Goal: Task Accomplishment & Management: Manage account settings

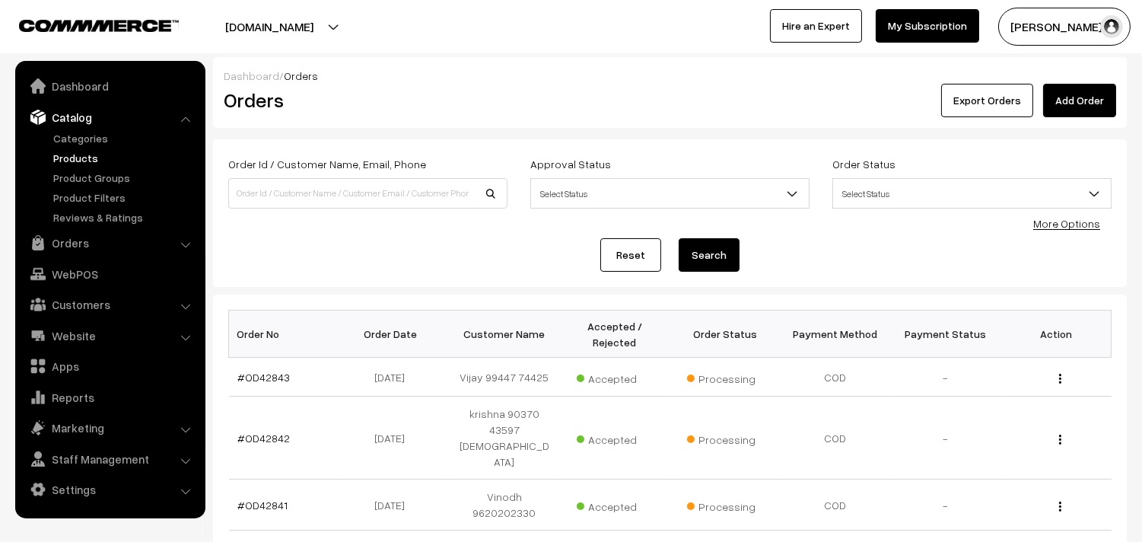
click at [81, 157] on link "Products" at bounding box center [124, 158] width 151 height 16
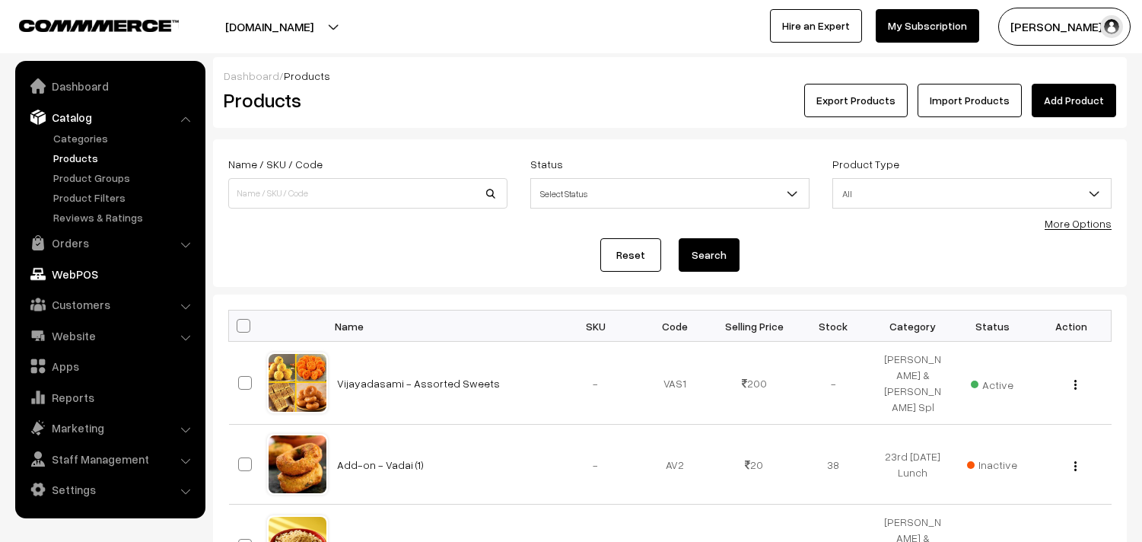
click at [78, 246] on link "Orders" at bounding box center [109, 242] width 181 height 27
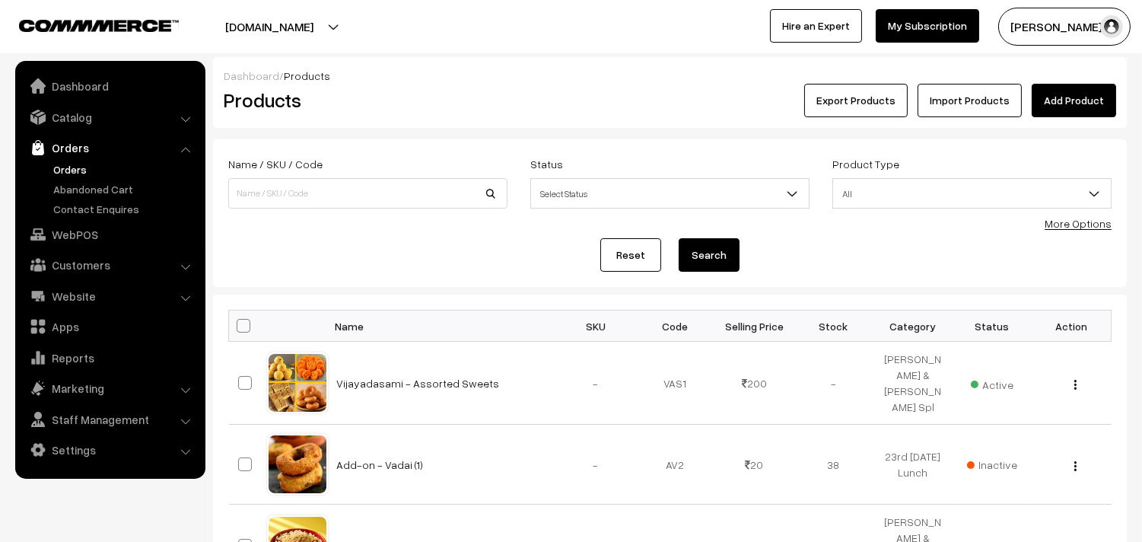
click at [75, 170] on link "Orders" at bounding box center [124, 169] width 151 height 16
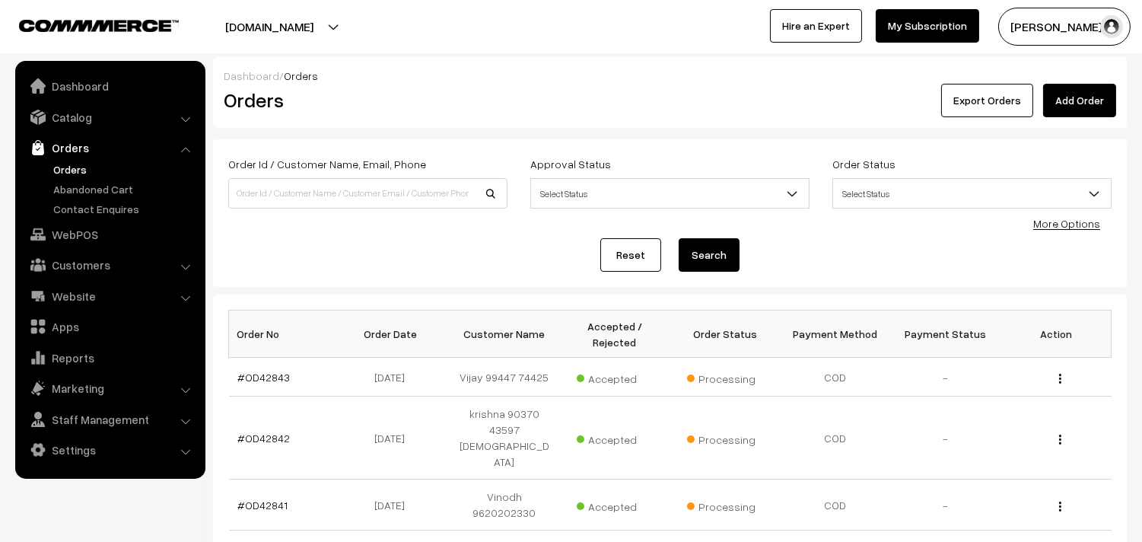
click at [56, 139] on link "Orders" at bounding box center [109, 147] width 181 height 27
click at [59, 118] on link "Catalog" at bounding box center [109, 116] width 181 height 27
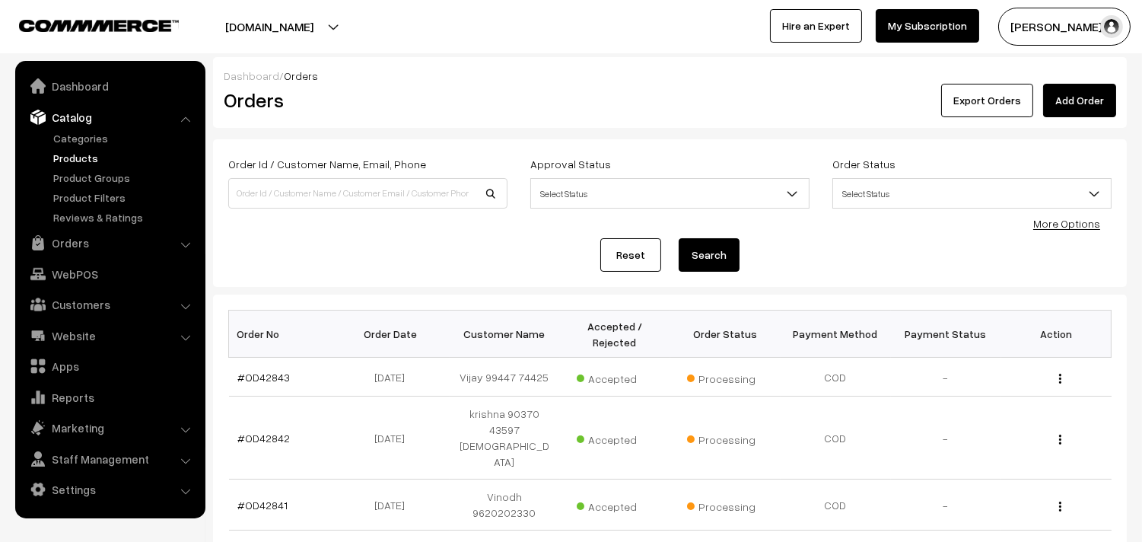
click at [77, 151] on link "Products" at bounding box center [124, 158] width 151 height 16
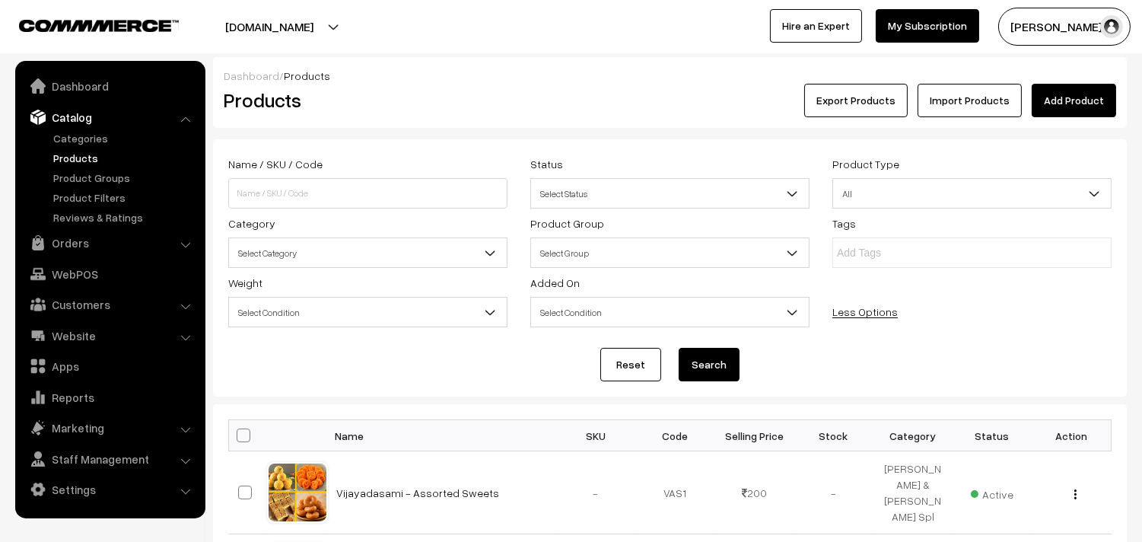
click at [337, 253] on span "Select Category" at bounding box center [368, 253] width 278 height 27
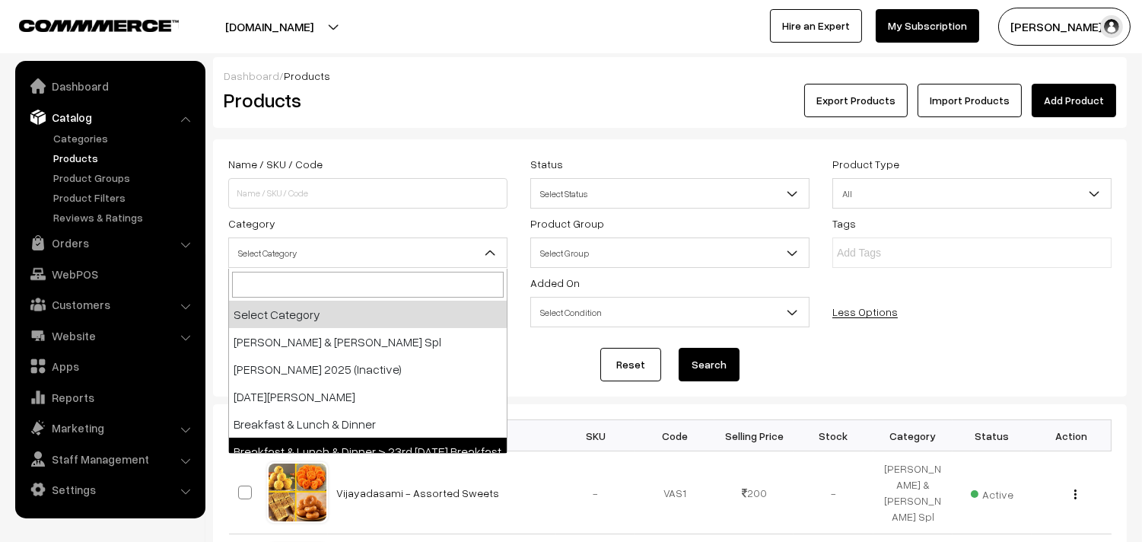
select select "91"
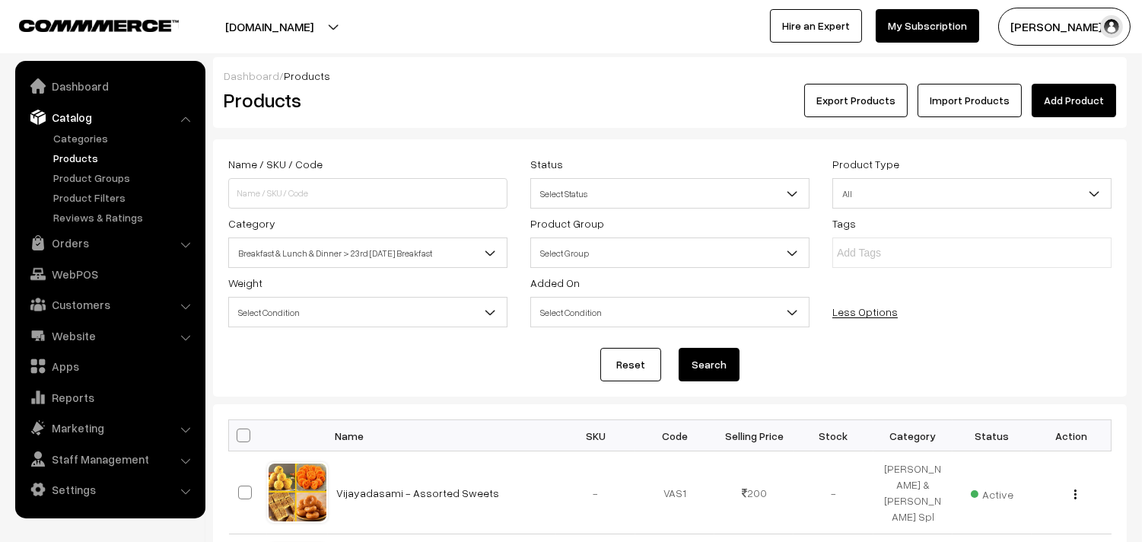
click at [697, 373] on button "Search" at bounding box center [709, 364] width 61 height 33
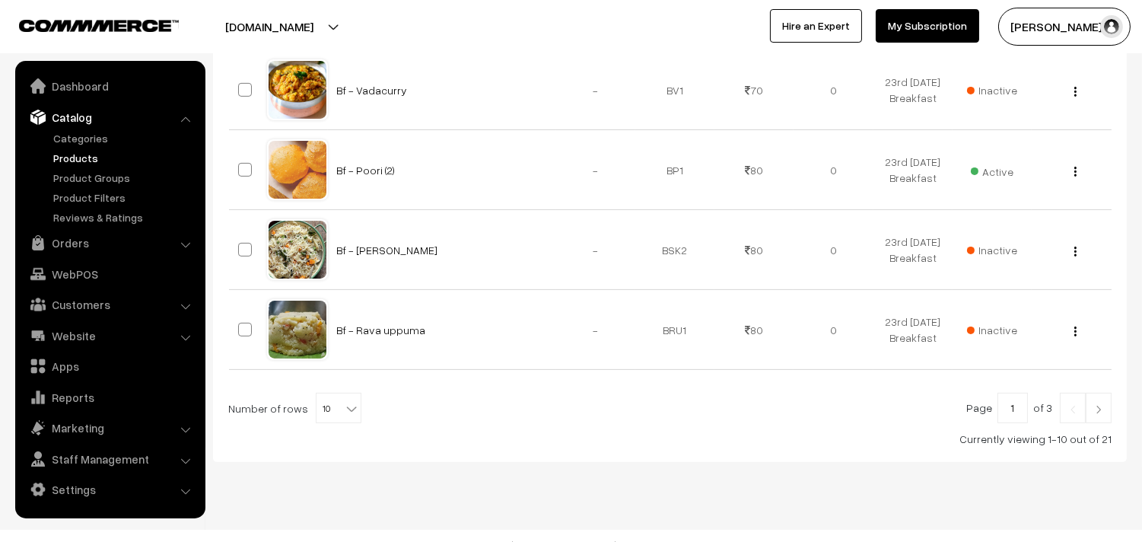
scroll to position [907, 0]
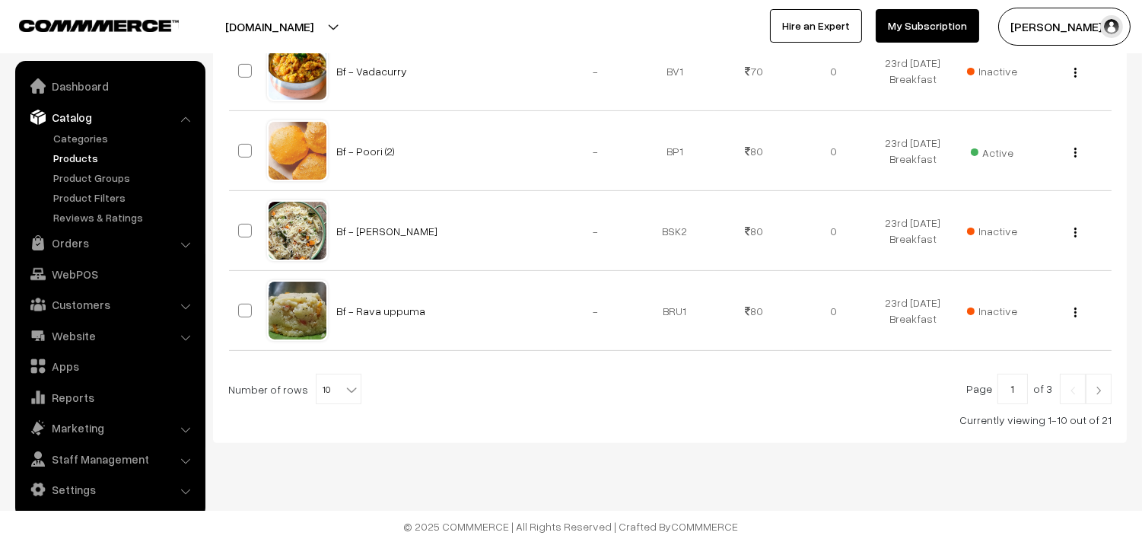
click at [344, 389] on b at bounding box center [351, 389] width 15 height 15
select select "90"
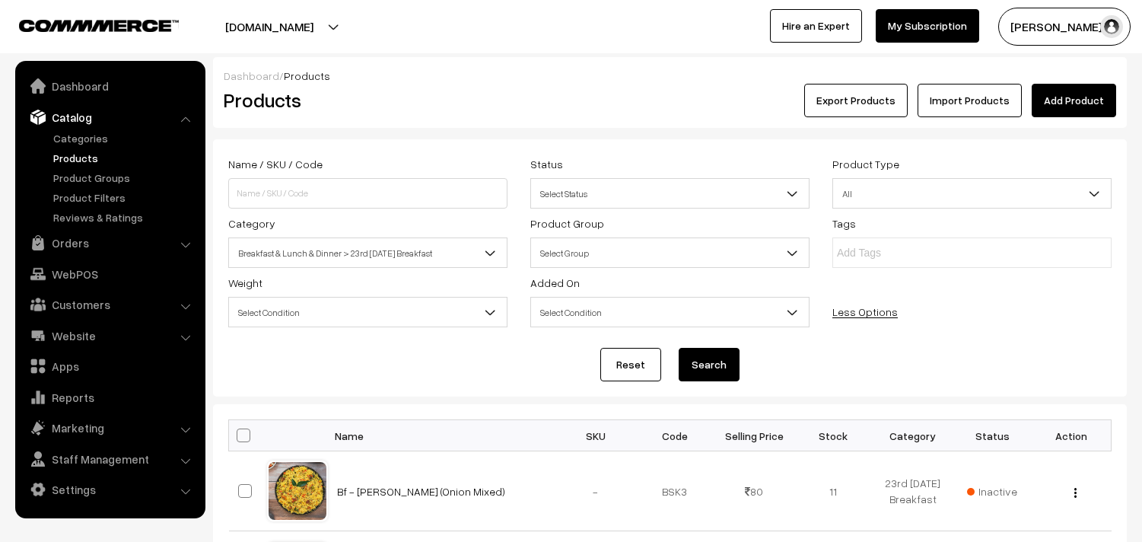
scroll to position [84, 0]
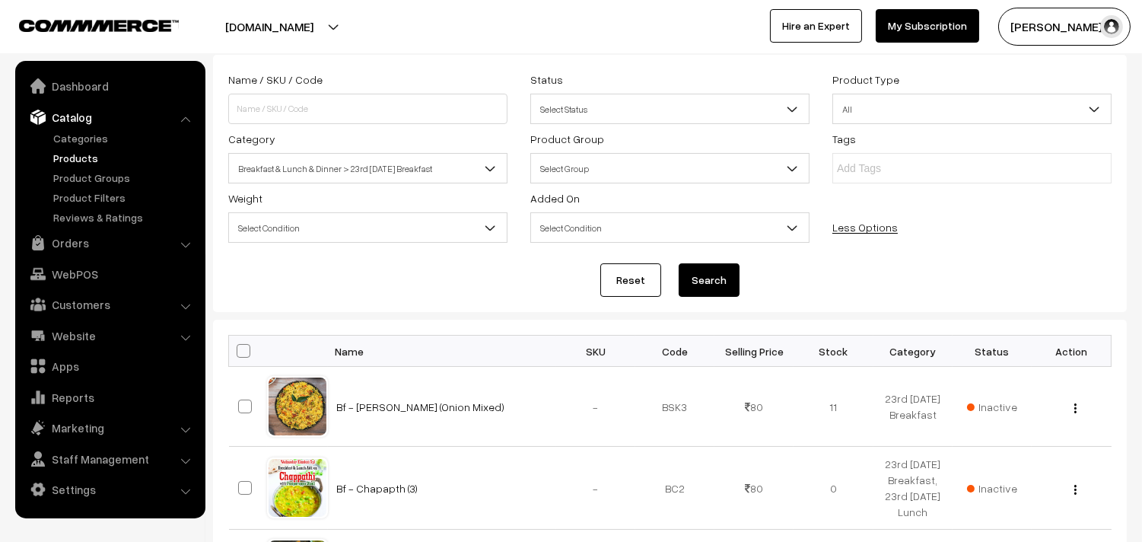
click at [246, 352] on span at bounding box center [244, 351] width 14 height 14
click at [239, 352] on input "checkbox" at bounding box center [234, 350] width 10 height 10
checkbox input "true"
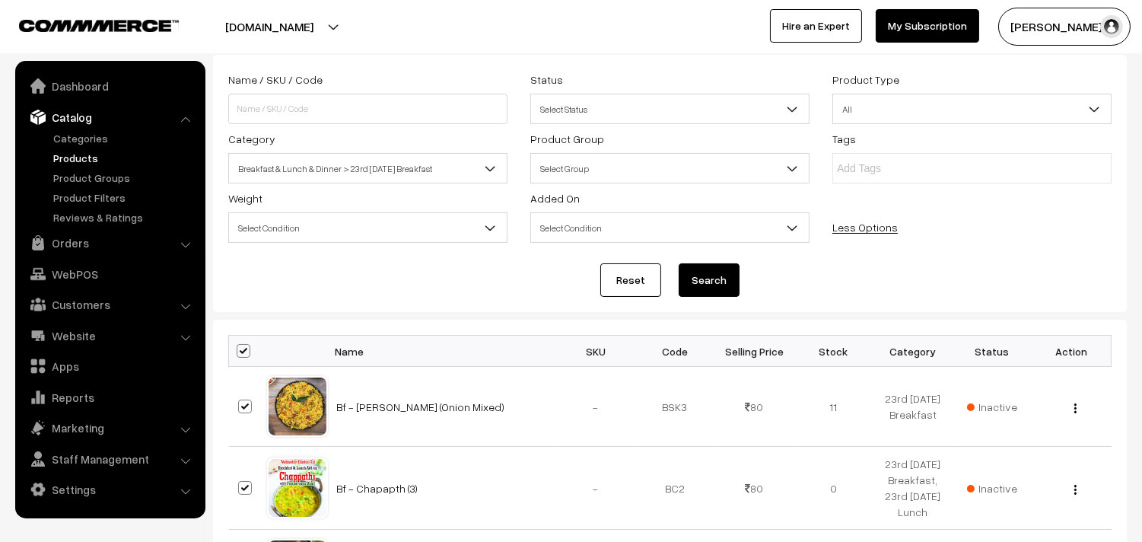
checkbox input "true"
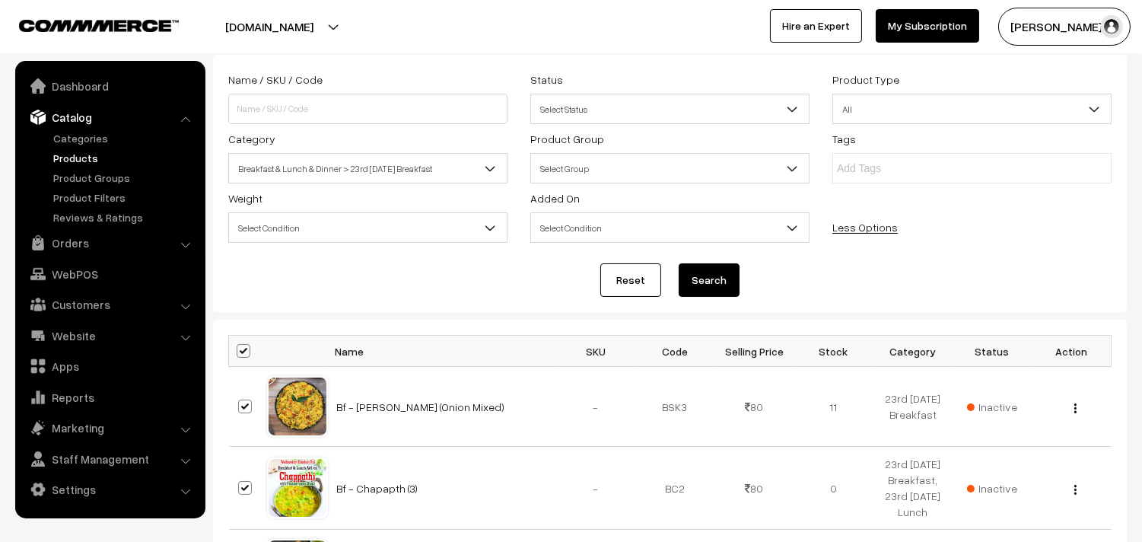
checkbox input "true"
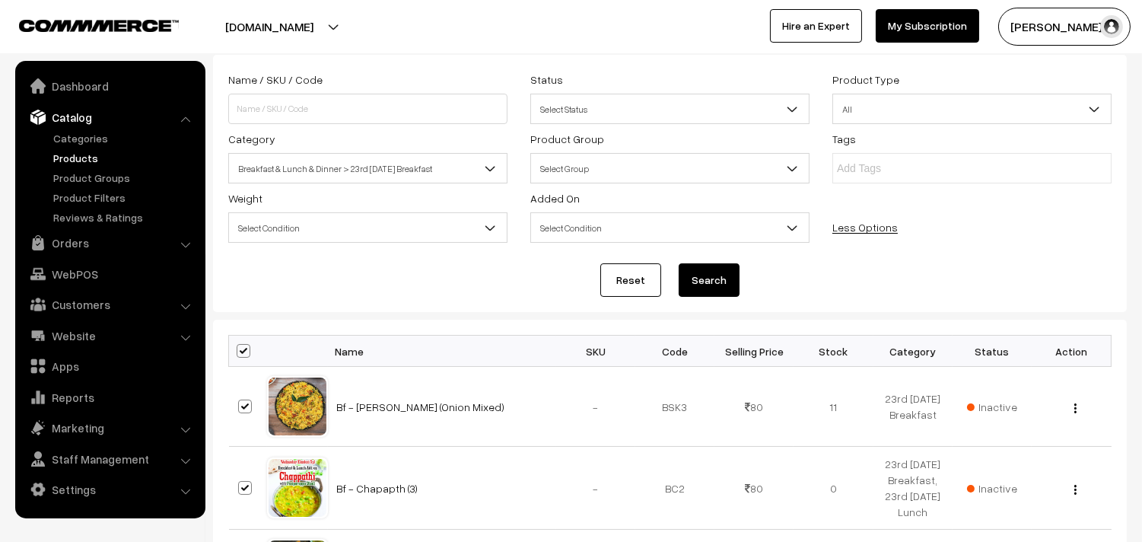
checkbox input "true"
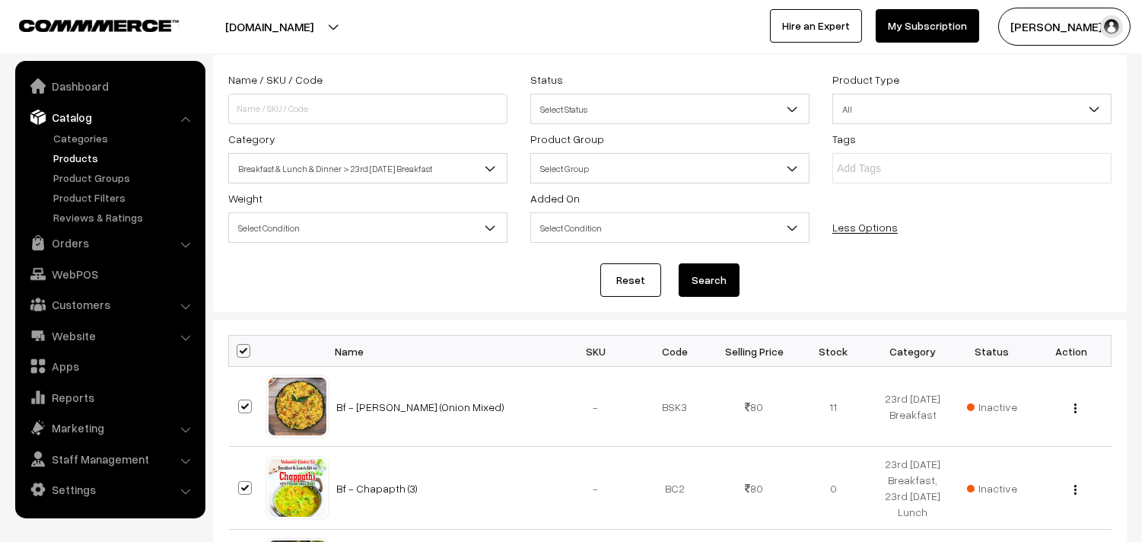
checkbox input "true"
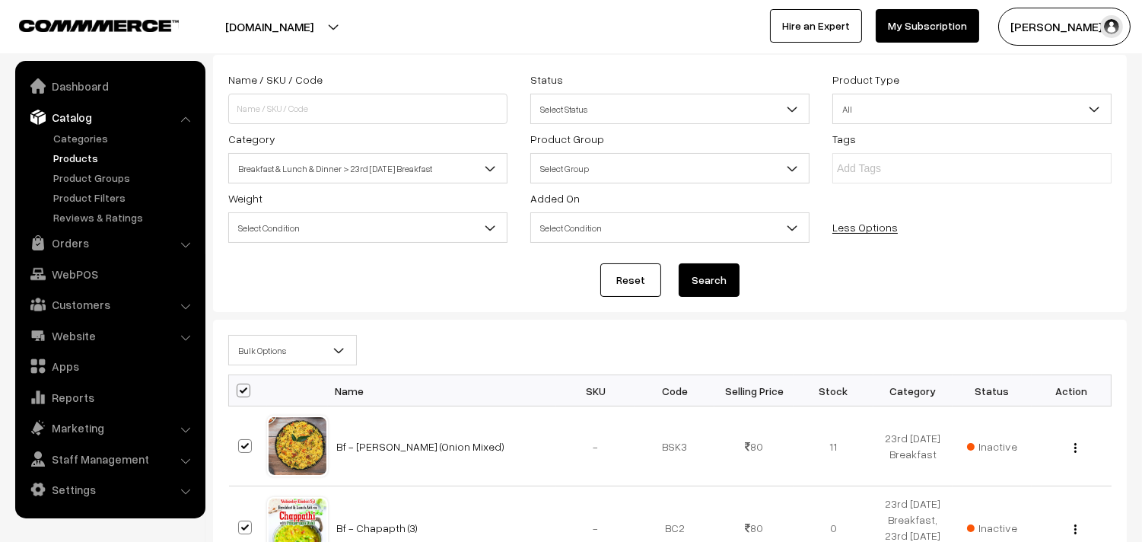
click at [259, 345] on span "Bulk Options" at bounding box center [292, 350] width 127 height 27
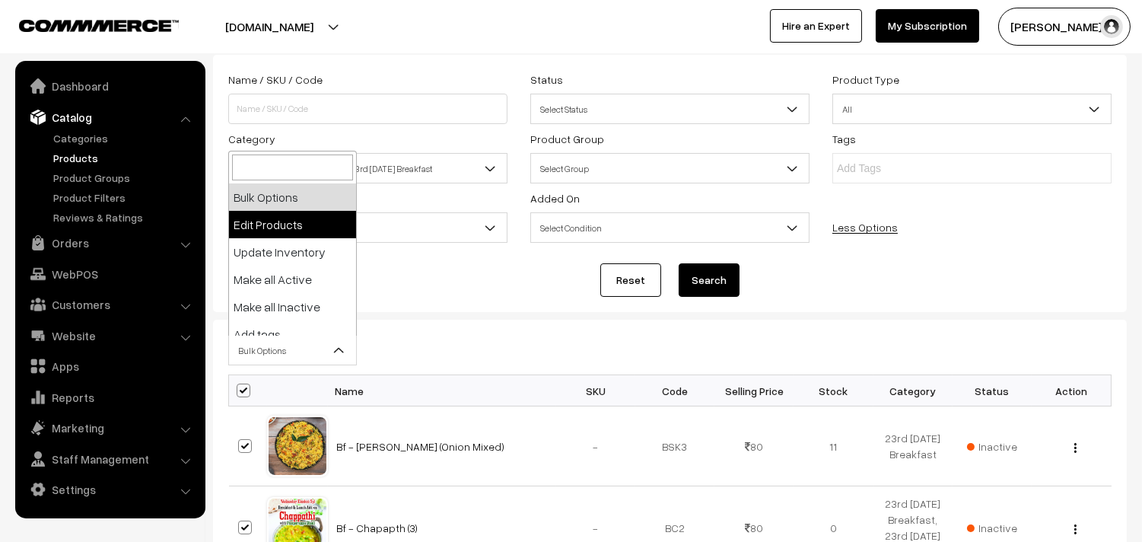
select select "editProduct"
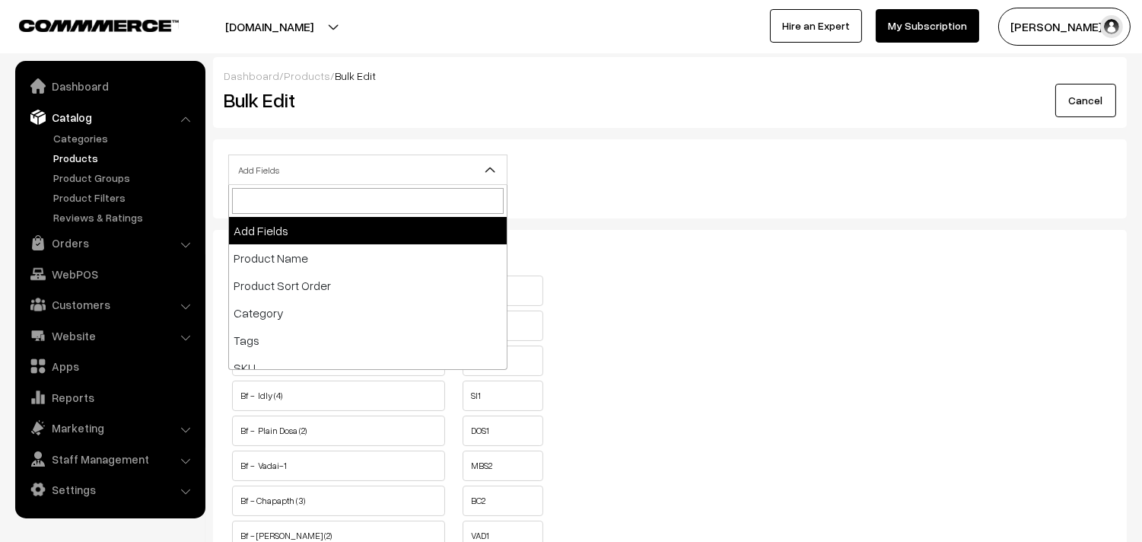
click at [305, 154] on span "Add Fields" at bounding box center [367, 169] width 279 height 30
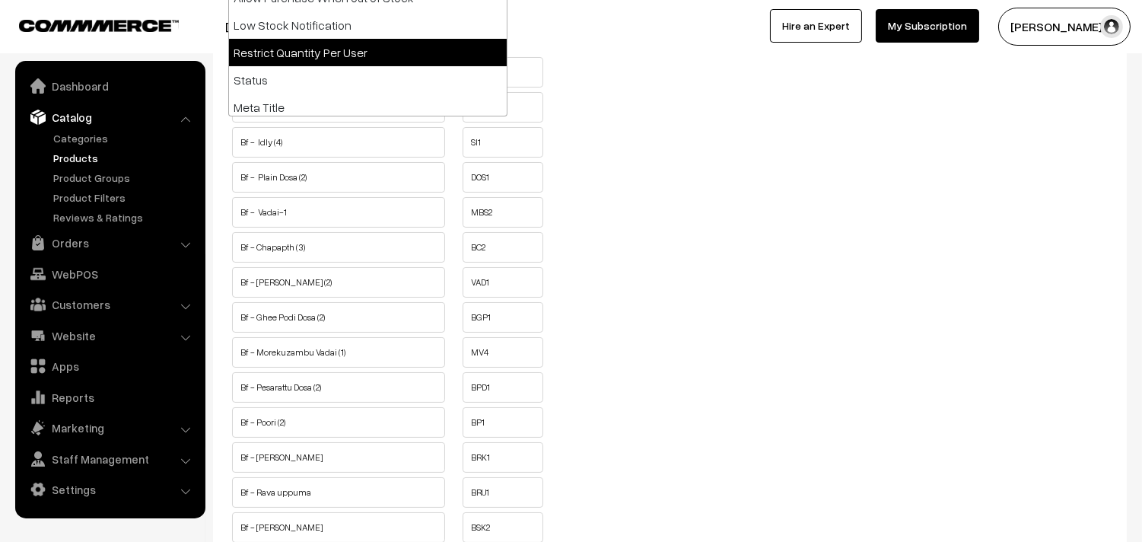
scroll to position [169, 0]
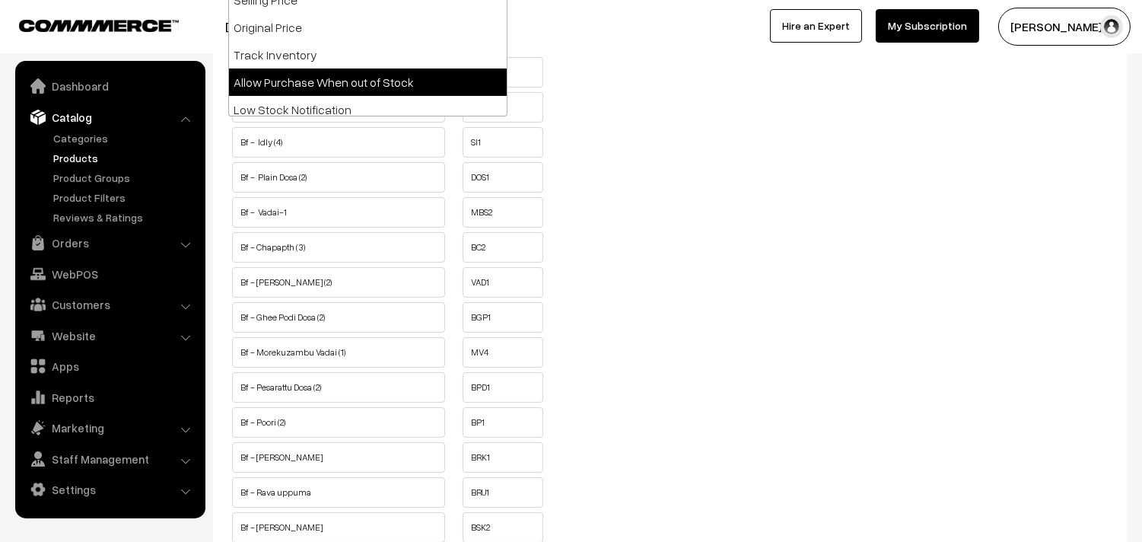
select select "allow-purchase"
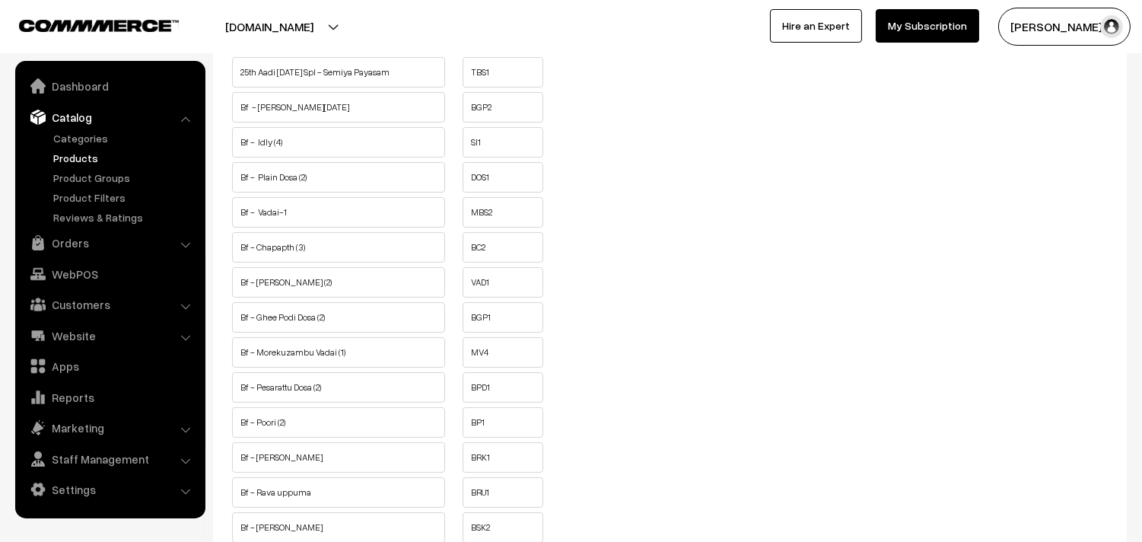
scroll to position [0, 0]
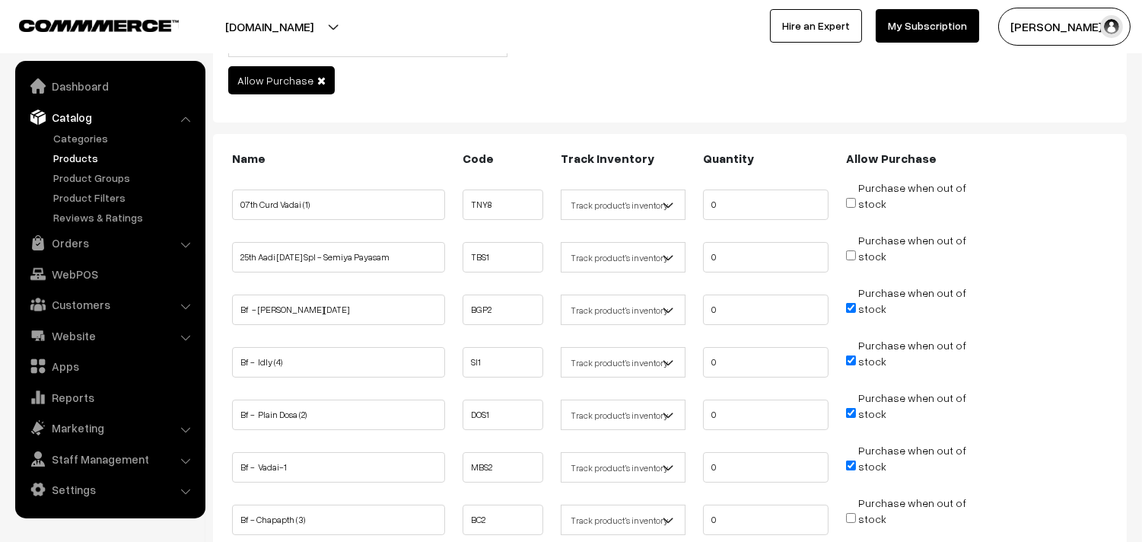
scroll to position [169, 0]
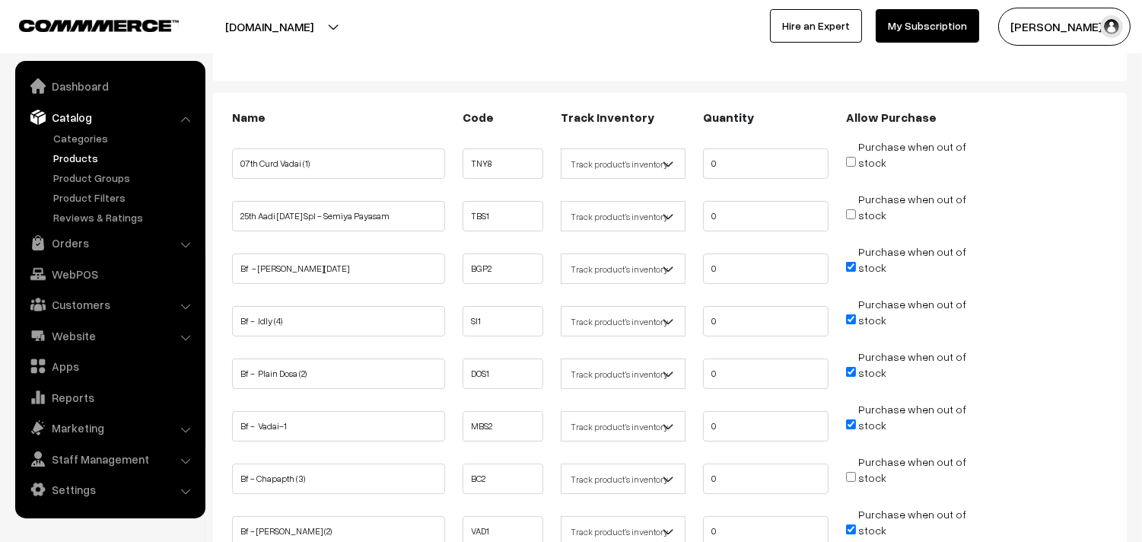
click at [848, 264] on input "Purchase when out of stock" at bounding box center [851, 267] width 10 height 10
checkbox input "false"
click at [853, 317] on input "Purchase when out of stock" at bounding box center [851, 319] width 10 height 10
checkbox input "false"
click at [854, 378] on li "Purchase when out of stock" at bounding box center [908, 367] width 132 height 38
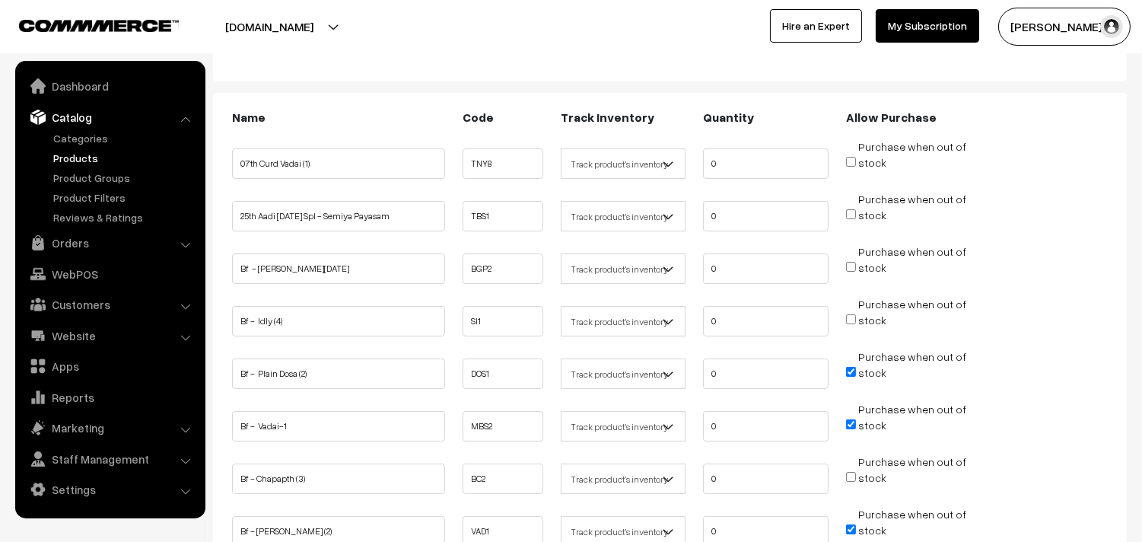
click at [852, 412] on li "Purchase when out of stock" at bounding box center [908, 420] width 132 height 38
click at [846, 361] on li "Purchase when out of stock" at bounding box center [908, 367] width 132 height 38
click at [849, 421] on input "Purchase when out of stock" at bounding box center [851, 424] width 10 height 10
checkbox input "false"
click at [850, 367] on input "Purchase when out of stock" at bounding box center [851, 372] width 10 height 10
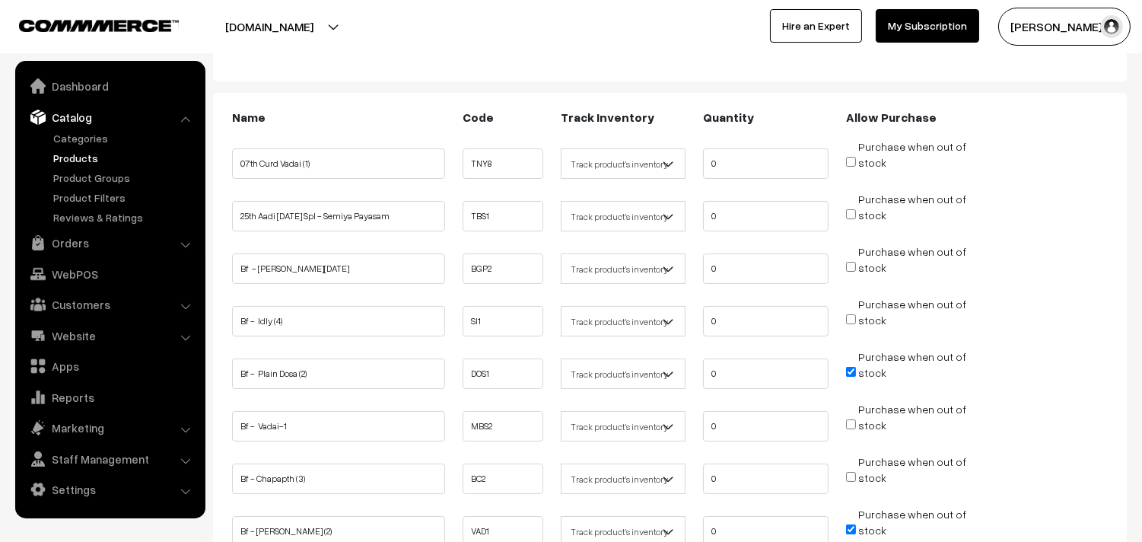
checkbox input "false"
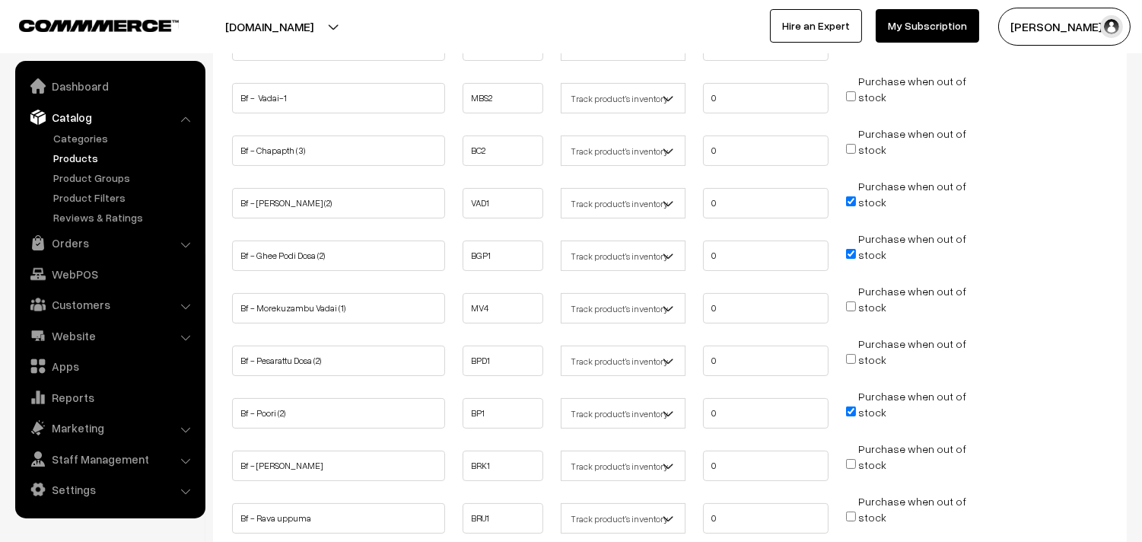
scroll to position [507, 0]
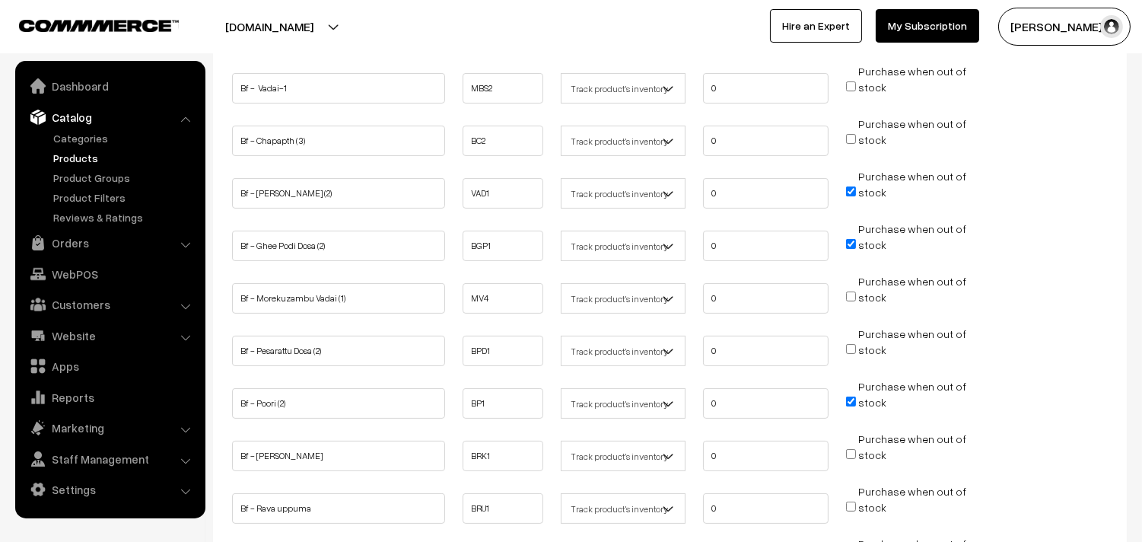
click at [853, 191] on input "Purchase when out of stock" at bounding box center [851, 191] width 10 height 10
checkbox input "false"
click at [849, 237] on span "Purchase when out of stock" at bounding box center [906, 244] width 120 height 15
click at [850, 396] on input "Purchase when out of stock" at bounding box center [851, 401] width 10 height 10
checkbox input "false"
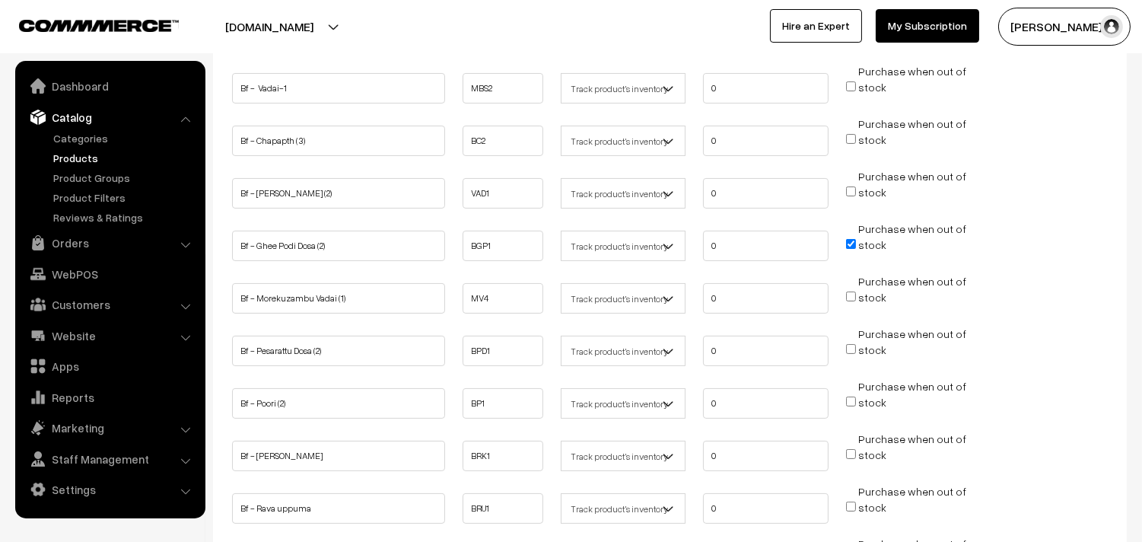
click at [852, 240] on input "Purchase when out of stock" at bounding box center [851, 244] width 10 height 10
checkbox input "false"
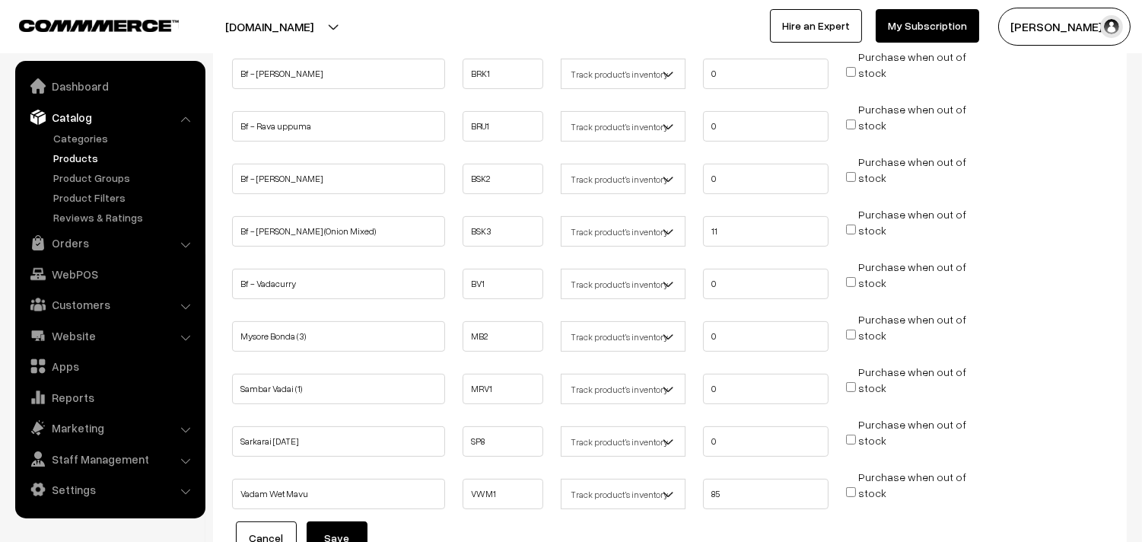
scroll to position [1014, 0]
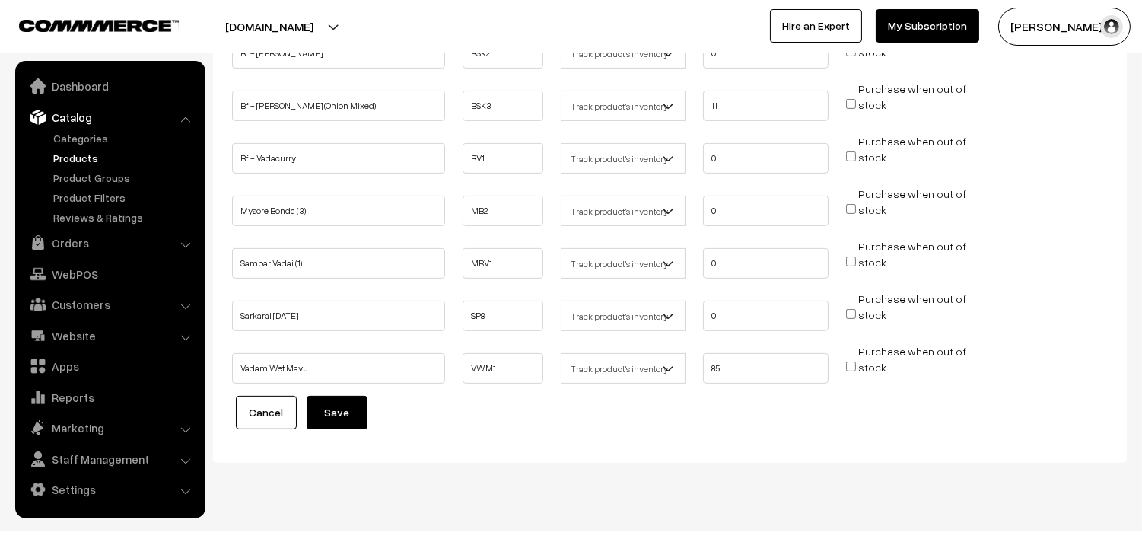
click at [351, 396] on button "Save" at bounding box center [337, 412] width 61 height 33
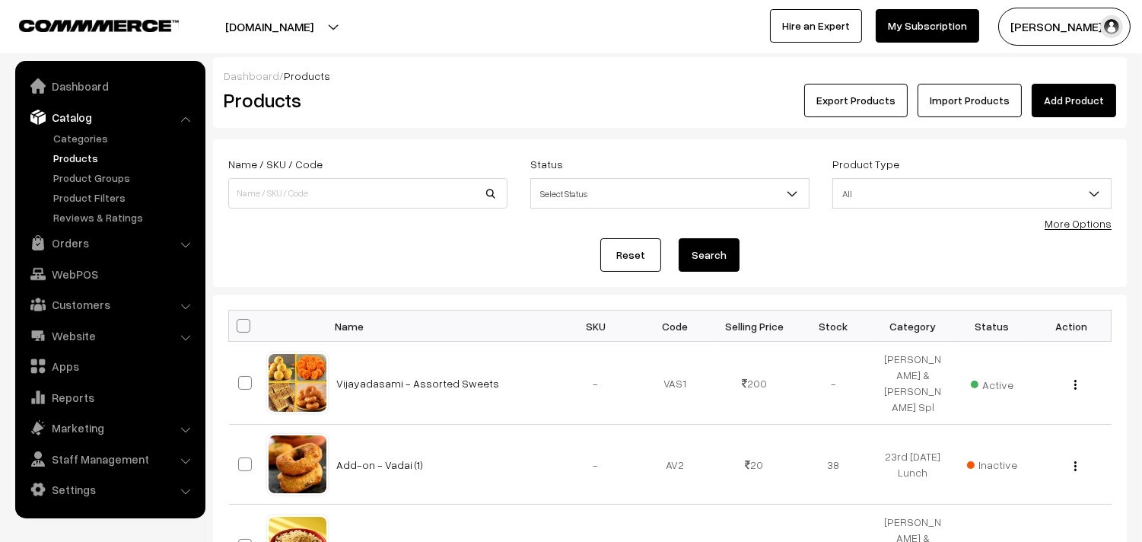
click at [1071, 229] on link "More Options" at bounding box center [1077, 223] width 67 height 13
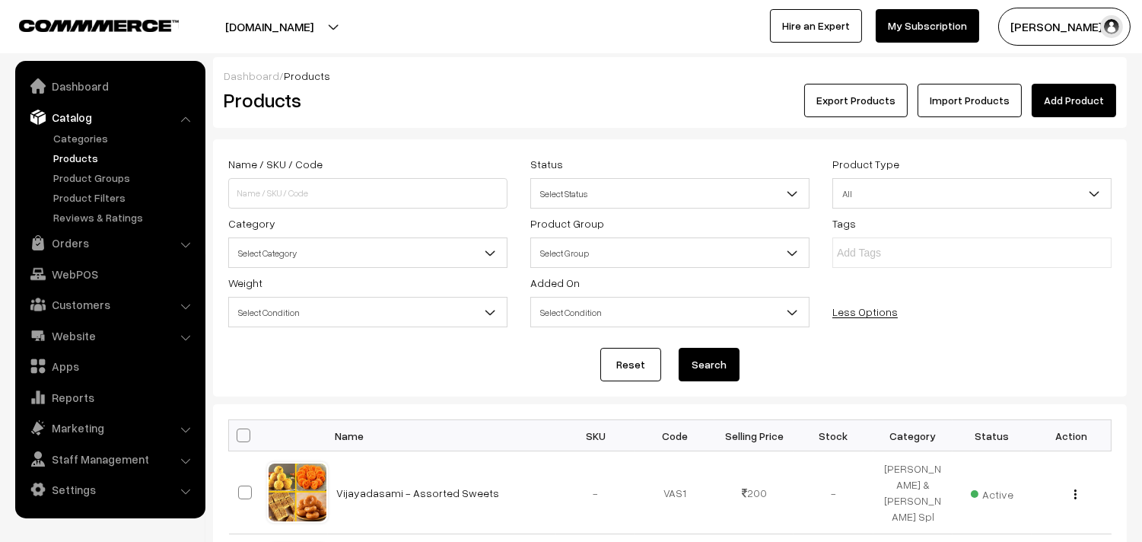
click at [260, 260] on span "Select Category" at bounding box center [368, 253] width 278 height 27
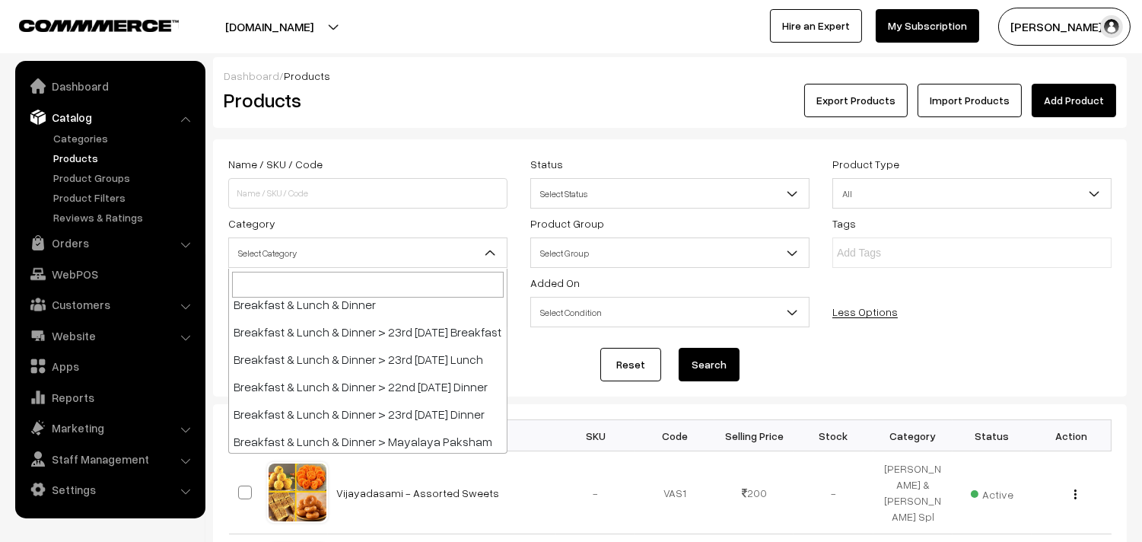
scroll to position [169, 0]
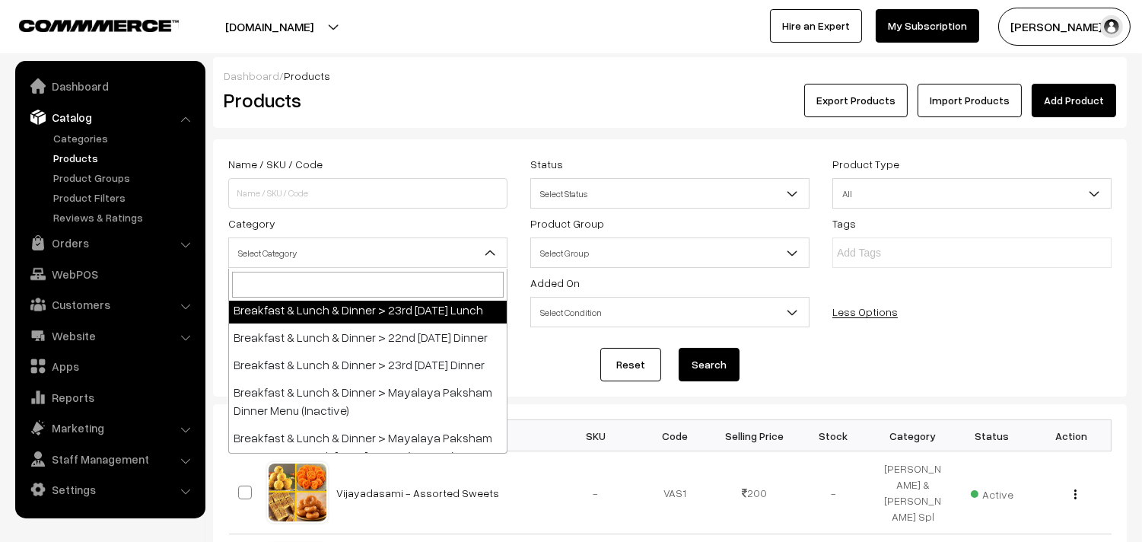
select select "95"
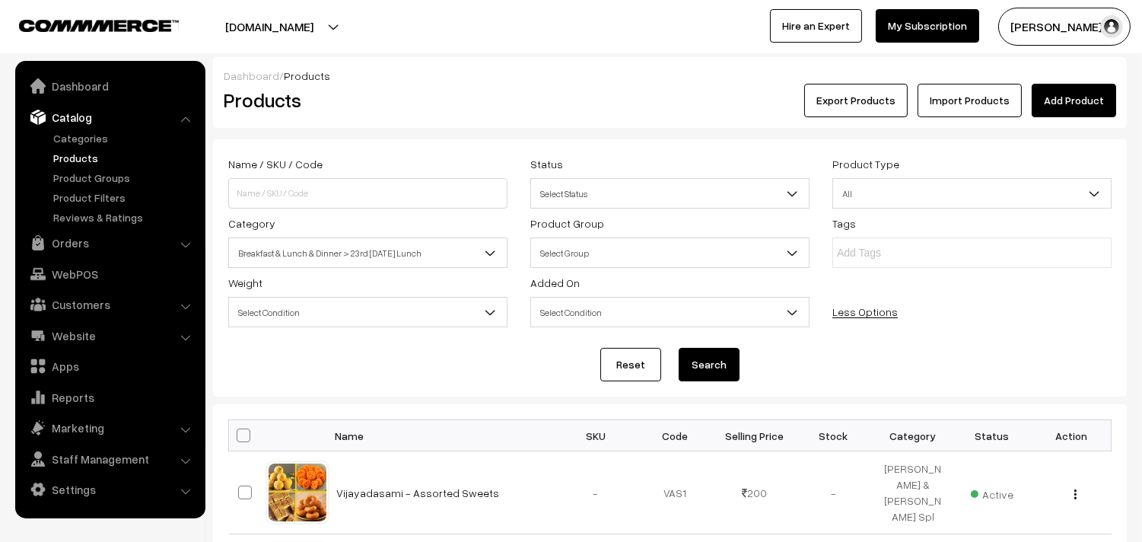
click at [677, 365] on div "Reset Search" at bounding box center [669, 364] width 883 height 33
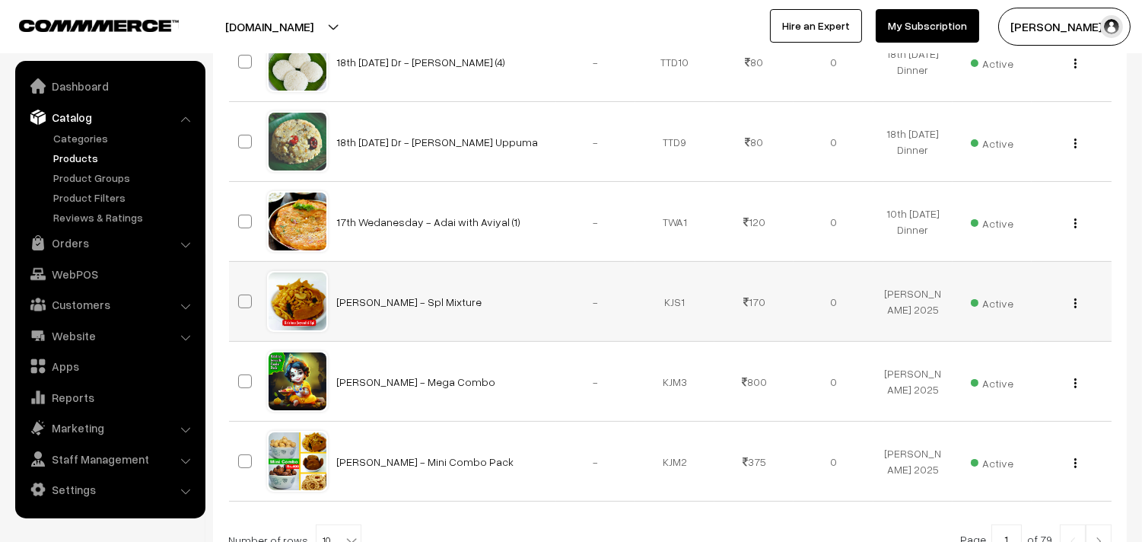
scroll to position [901, 0]
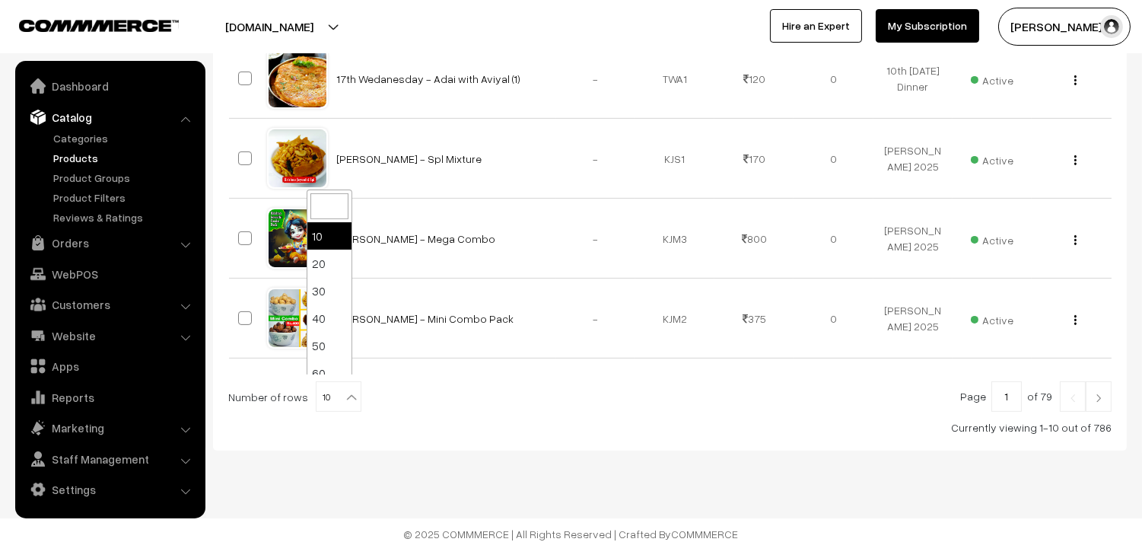
click at [344, 389] on b at bounding box center [351, 396] width 15 height 15
select select "90"
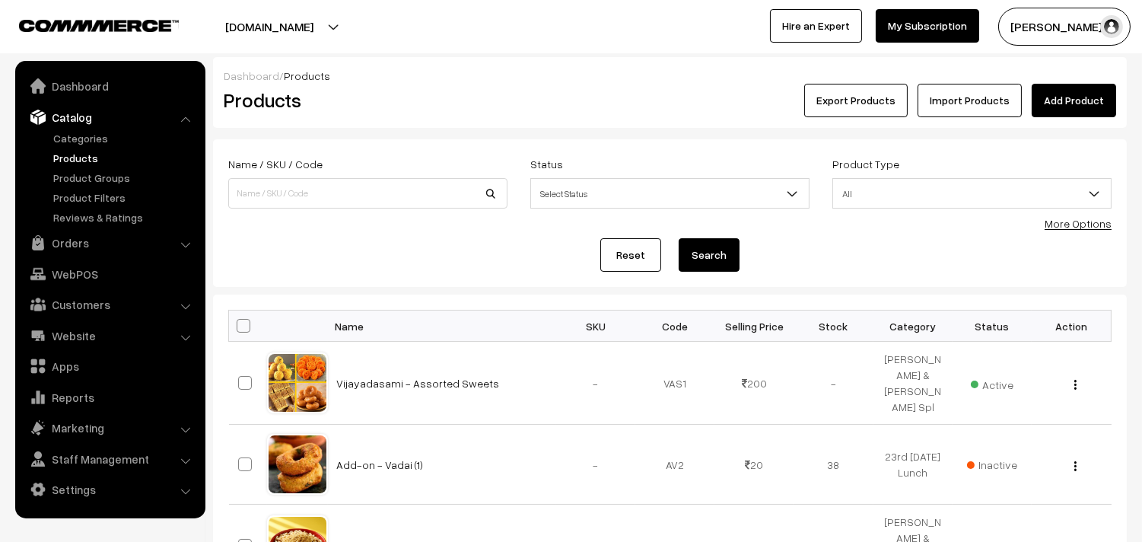
click at [1079, 217] on link "More Options" at bounding box center [1077, 223] width 67 height 13
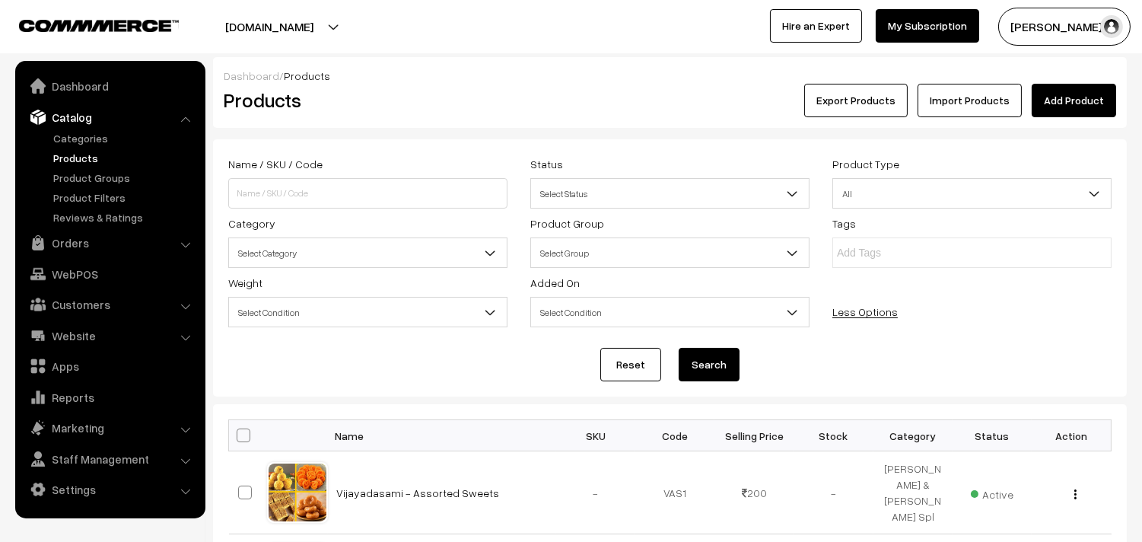
click at [338, 247] on span "Select Category" at bounding box center [368, 253] width 278 height 27
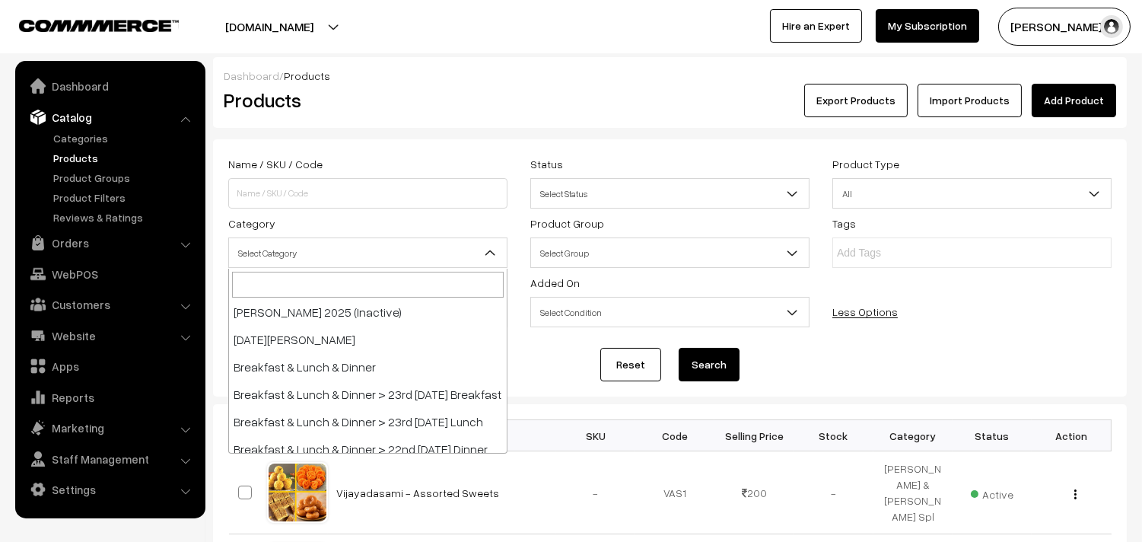
scroll to position [84, 0]
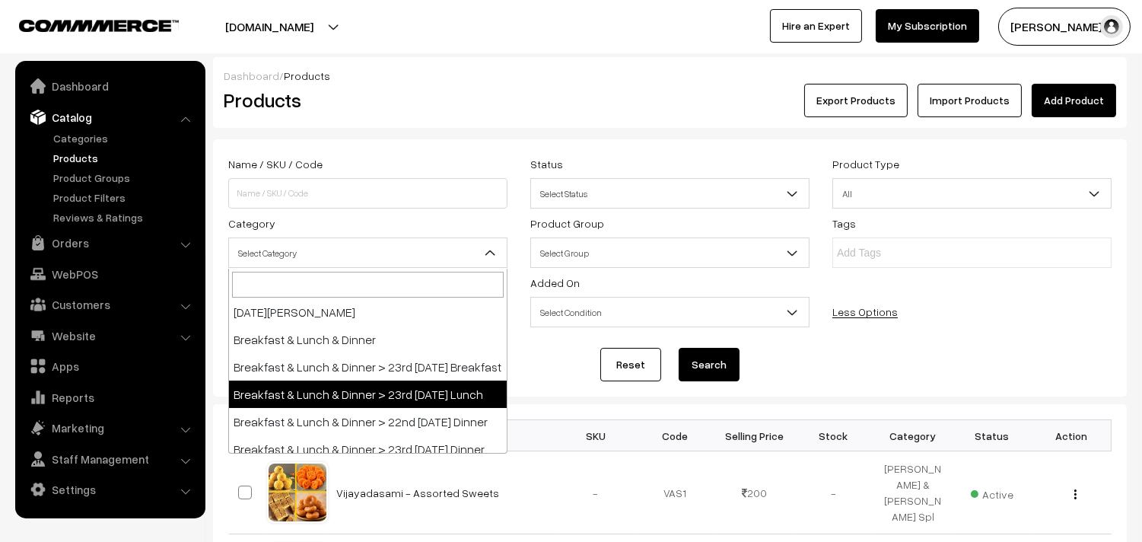
select select "95"
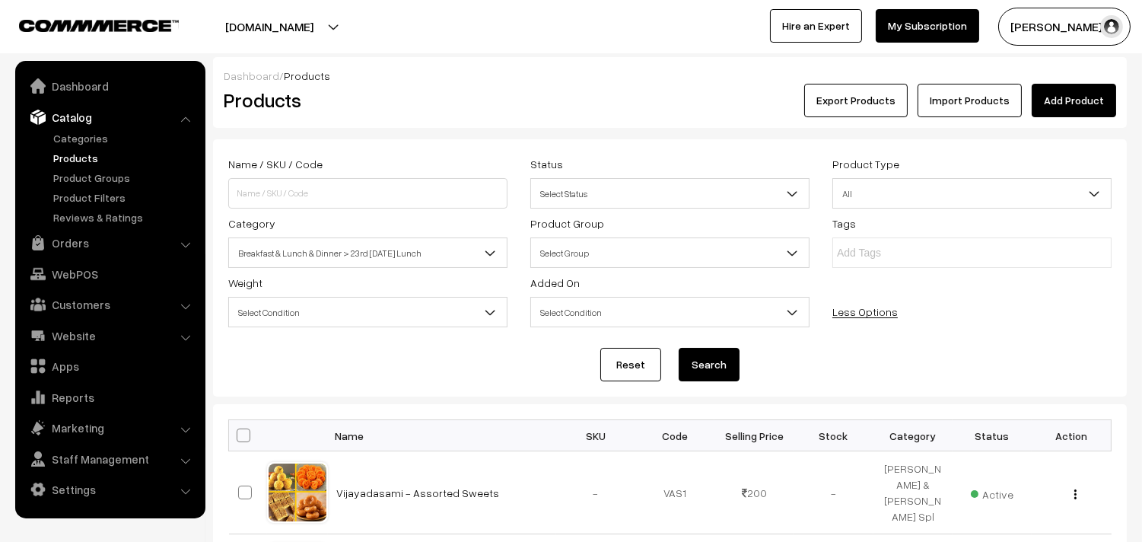
click at [691, 362] on button "Search" at bounding box center [709, 364] width 61 height 33
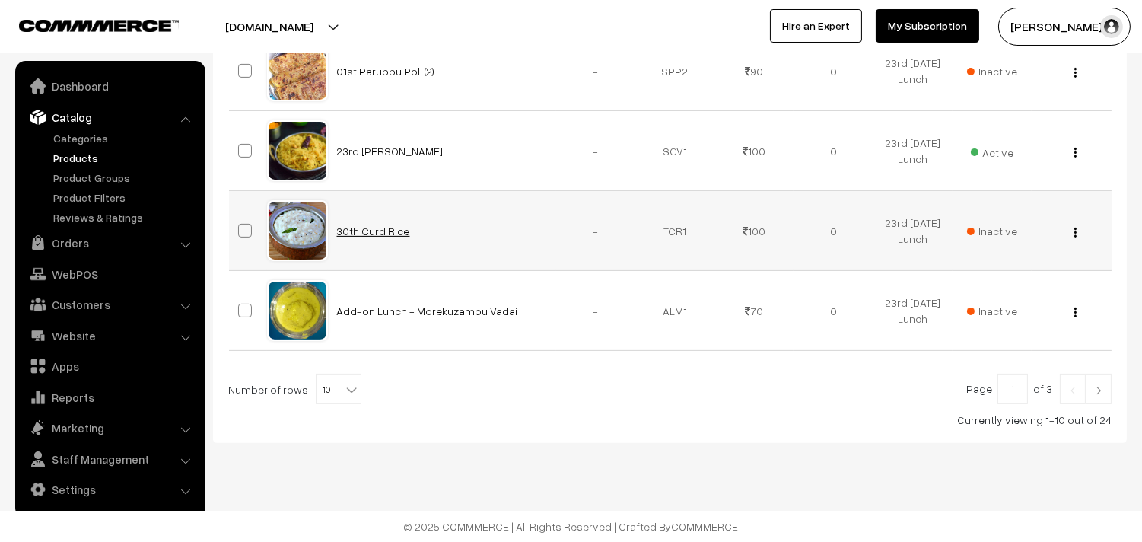
scroll to position [907, 0]
click at [344, 399] on span "10" at bounding box center [338, 389] width 44 height 30
select select "90"
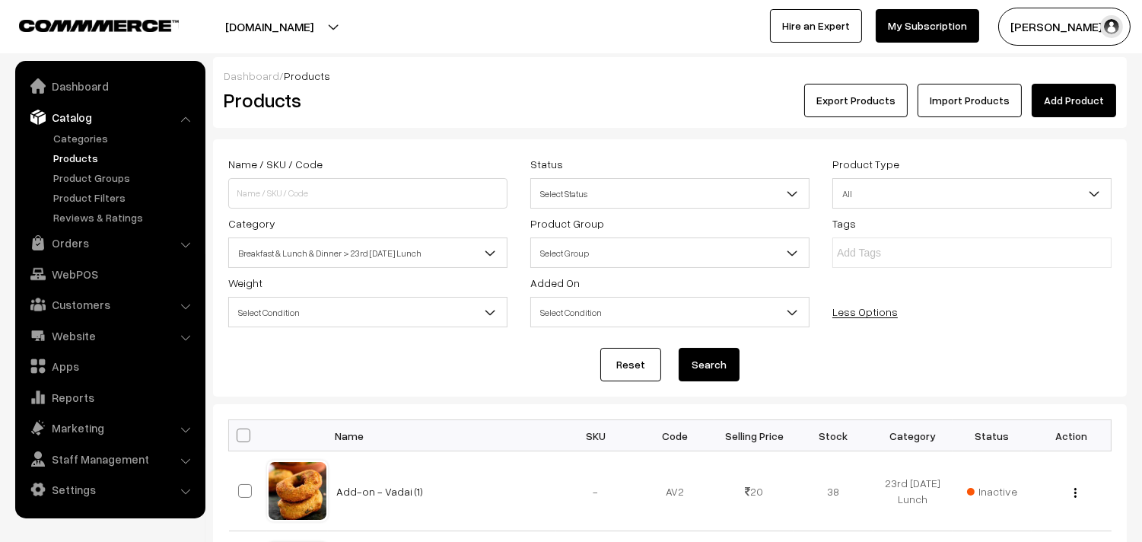
click at [246, 432] on span at bounding box center [244, 435] width 14 height 14
click at [239, 432] on input "checkbox" at bounding box center [234, 435] width 10 height 10
checkbox input "true"
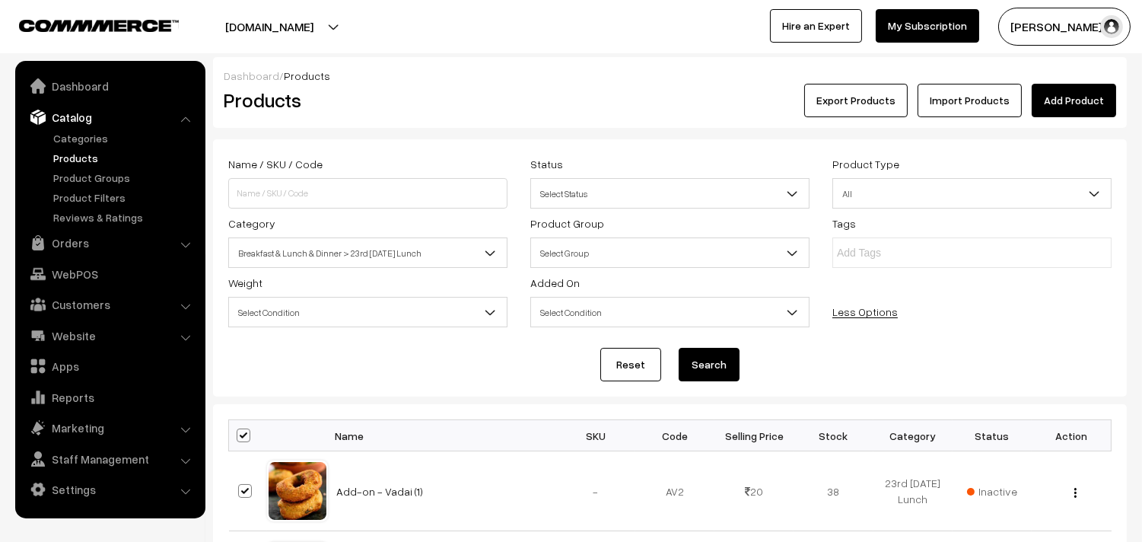
checkbox input "true"
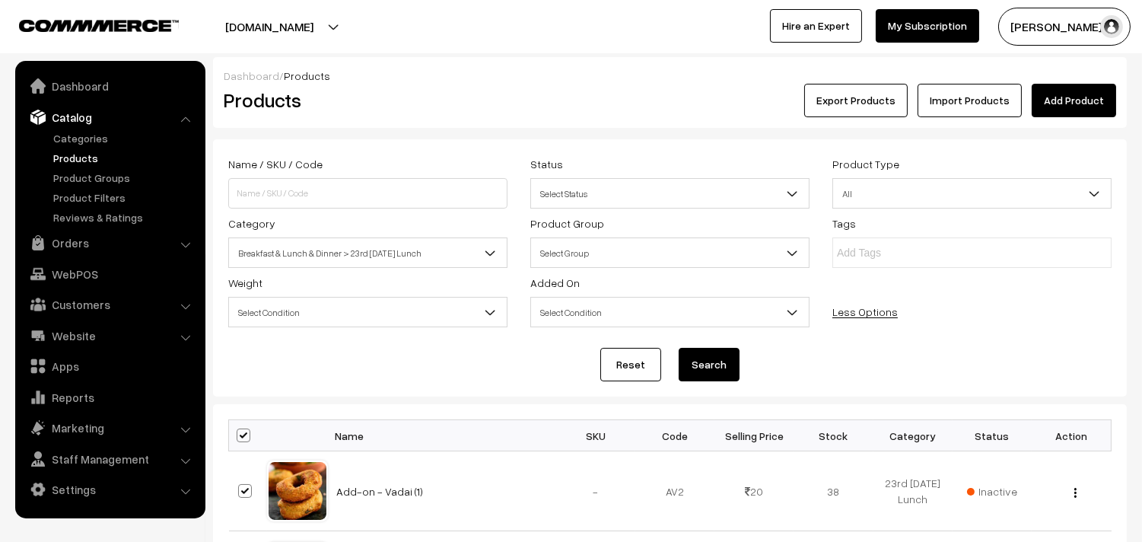
checkbox input "true"
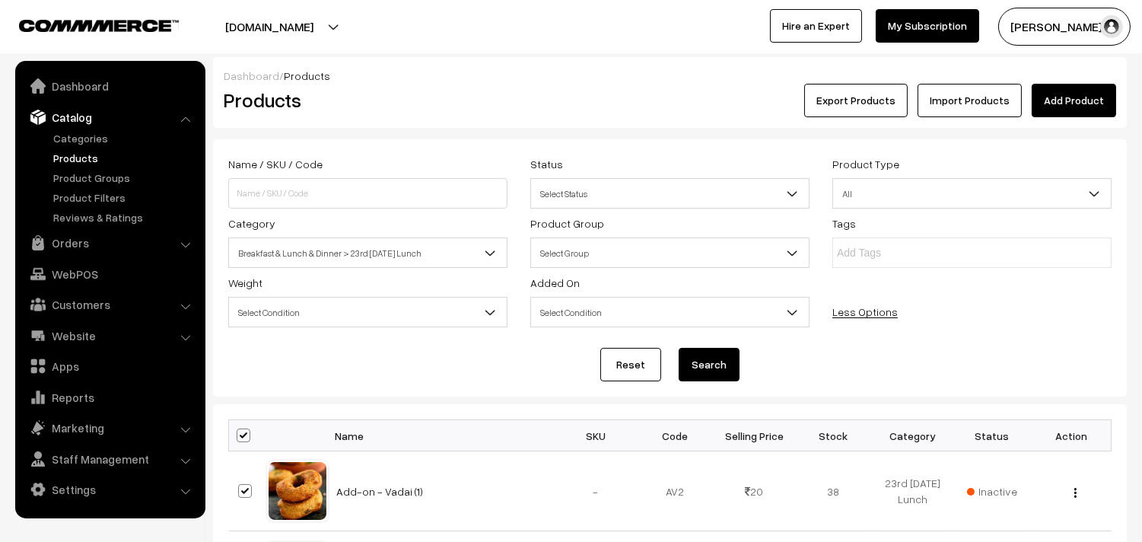
checkbox input "true"
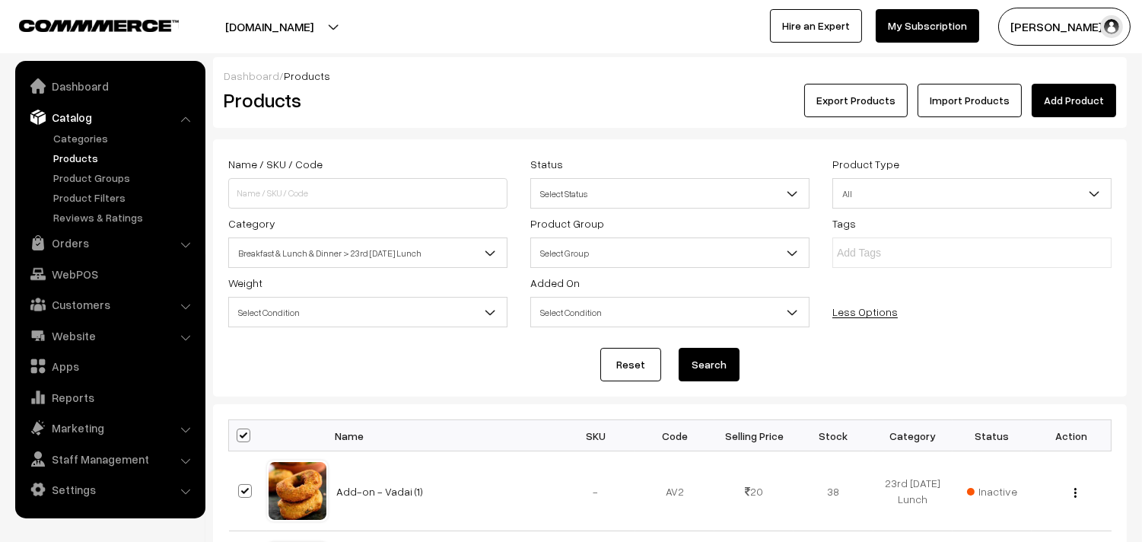
checkbox input "true"
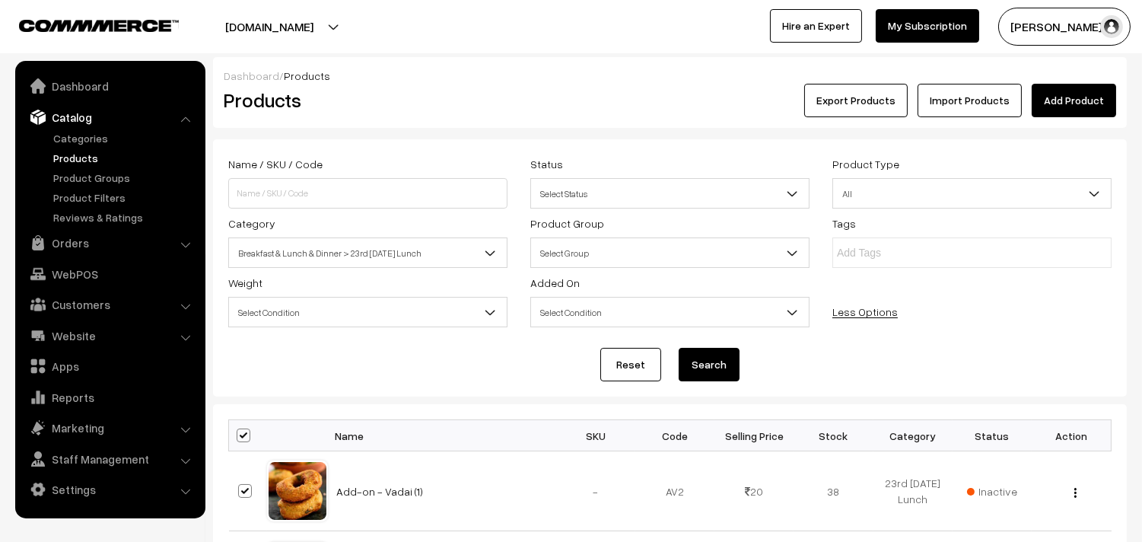
checkbox input "true"
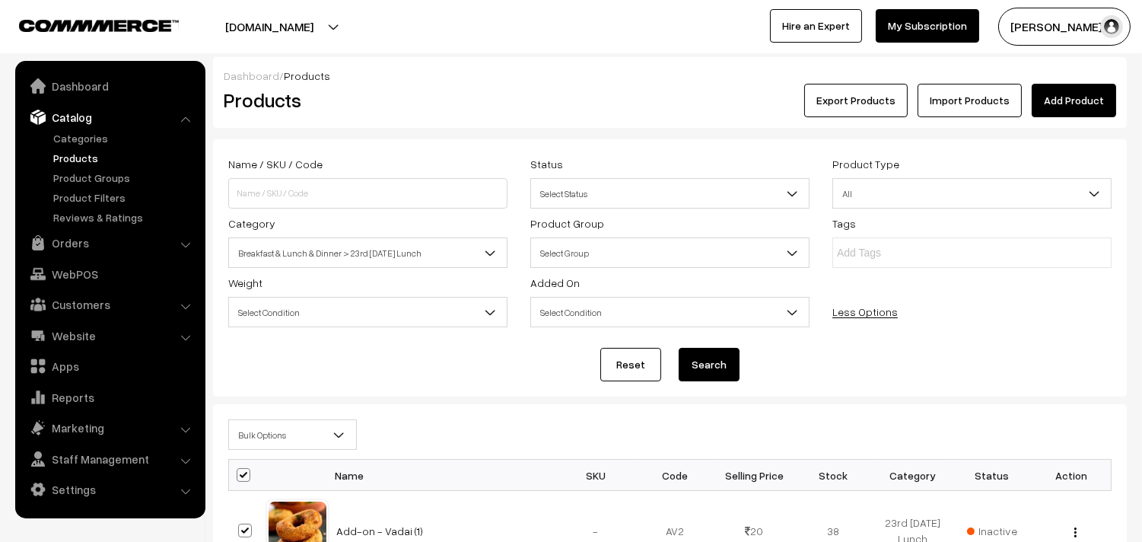
click at [259, 422] on span "Bulk Options" at bounding box center [292, 434] width 127 height 27
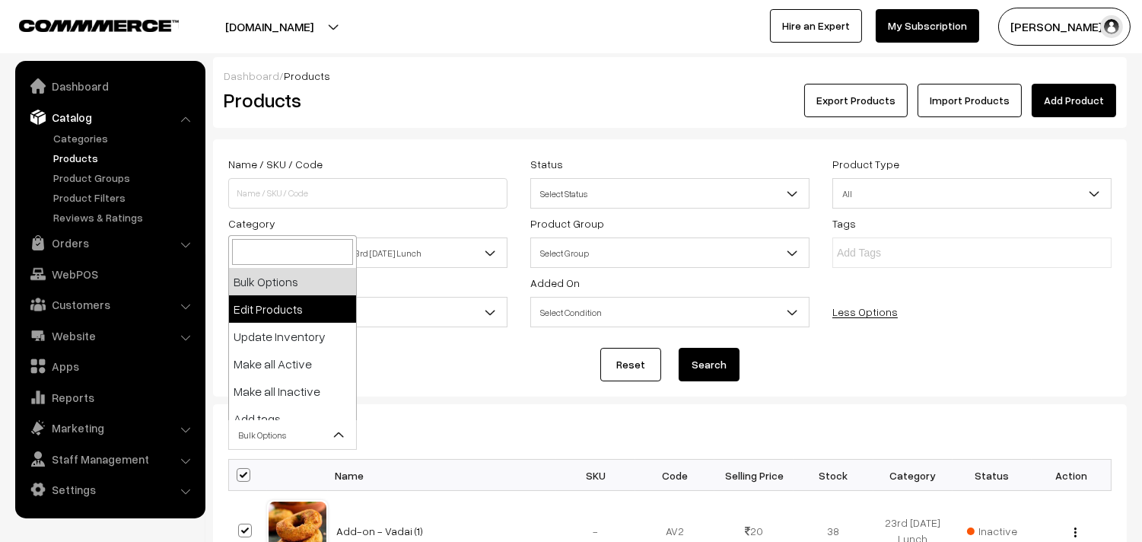
select select "editProduct"
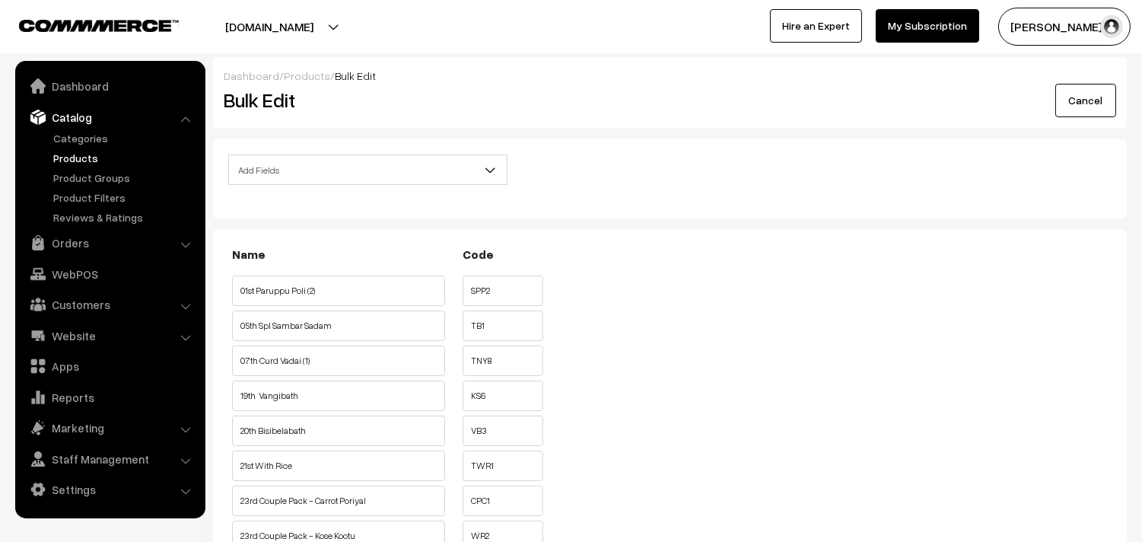
click at [335, 181] on span "Add Fields" at bounding box center [368, 170] width 278 height 27
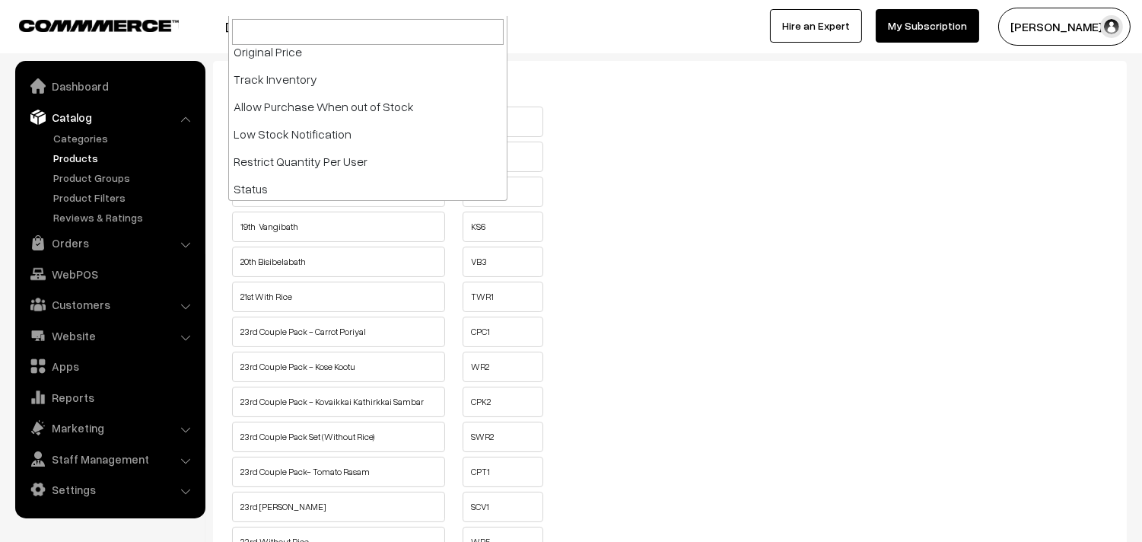
scroll to position [253, 0]
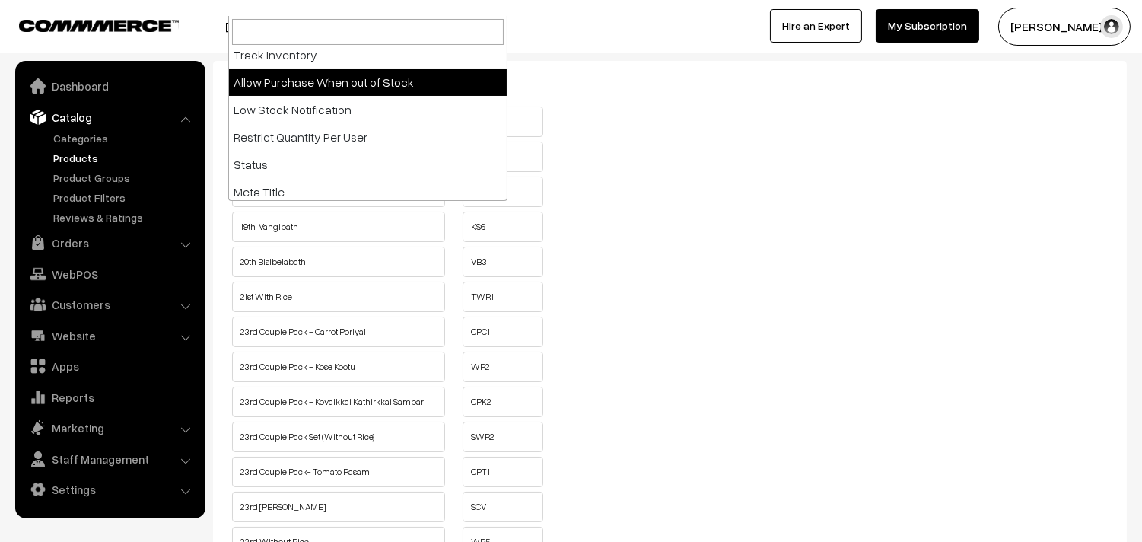
select select "allow-purchase"
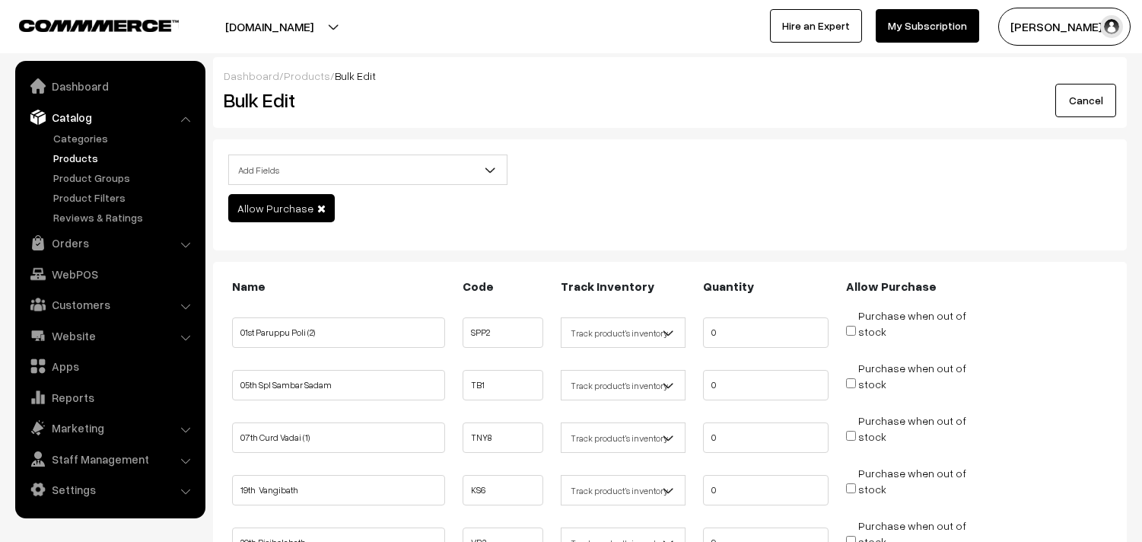
scroll to position [253, 0]
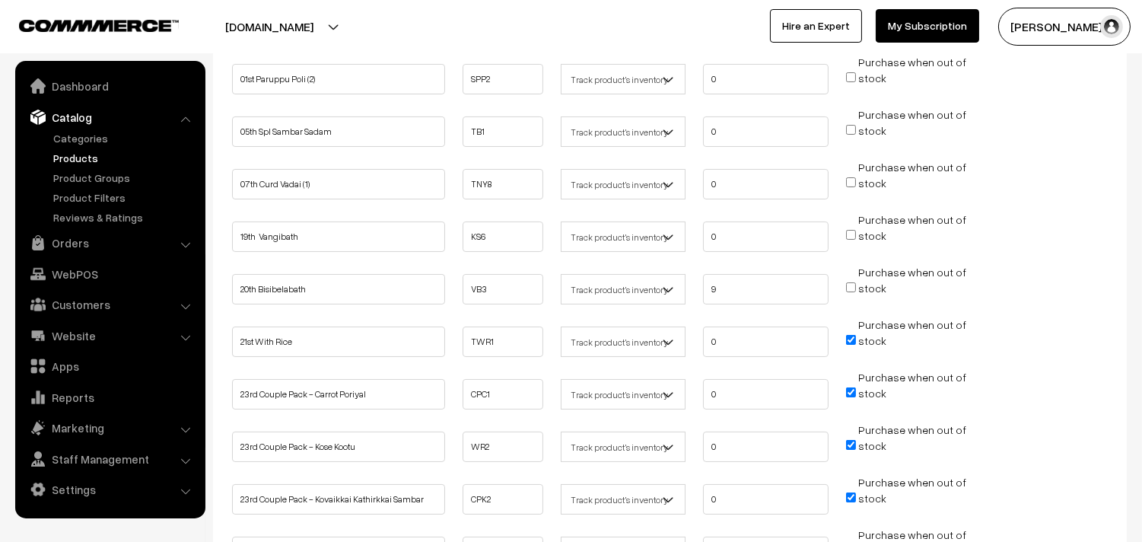
click at [848, 335] on input "Purchase when out of stock" at bounding box center [851, 340] width 10 height 10
checkbox input "false"
click at [848, 388] on input "Purchase when out of stock" at bounding box center [851, 392] width 10 height 10
checkbox input "false"
click at [847, 443] on input "Purchase when out of stock" at bounding box center [851, 445] width 10 height 10
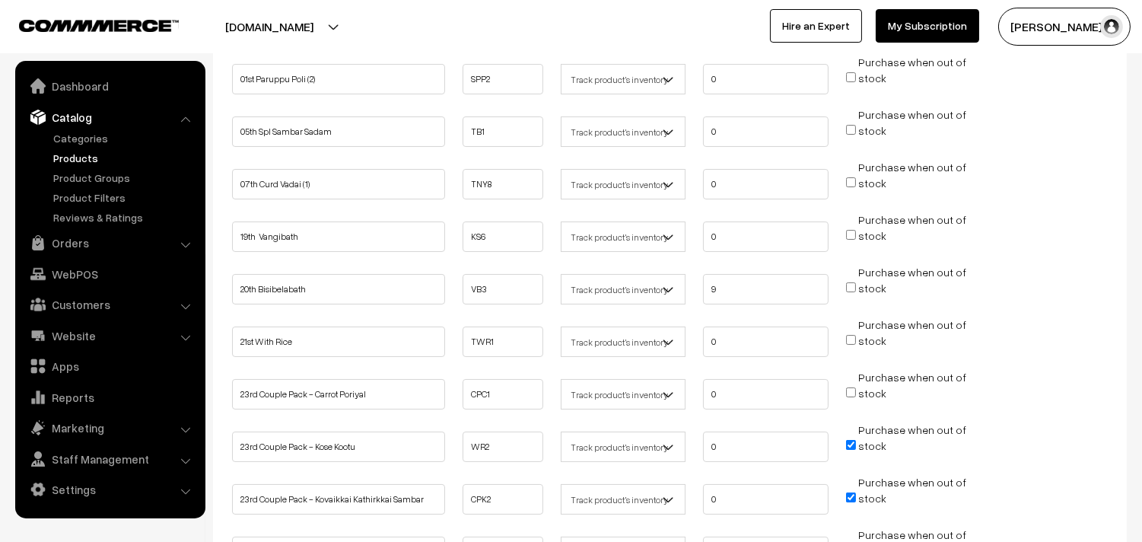
checkbox input "false"
click at [850, 496] on input "Purchase when out of stock" at bounding box center [851, 497] width 10 height 10
checkbox input "false"
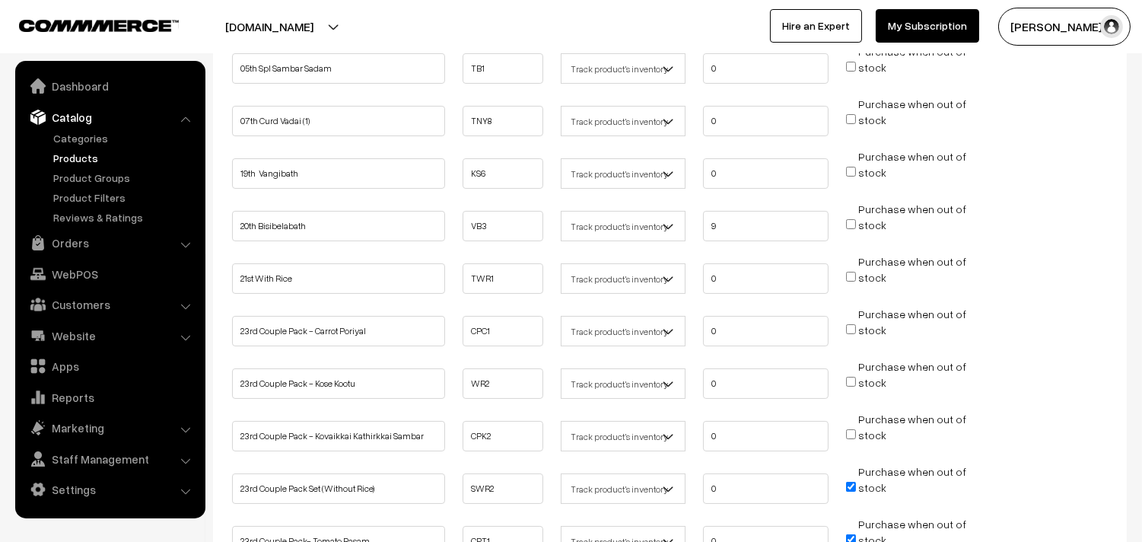
scroll to position [422, 0]
click at [849, 376] on input "Purchase when out of stock" at bounding box center [851, 381] width 10 height 10
checkbox input "false"
click at [850, 431] on input "Purchase when out of stock" at bounding box center [851, 433] width 10 height 10
checkbox input "false"
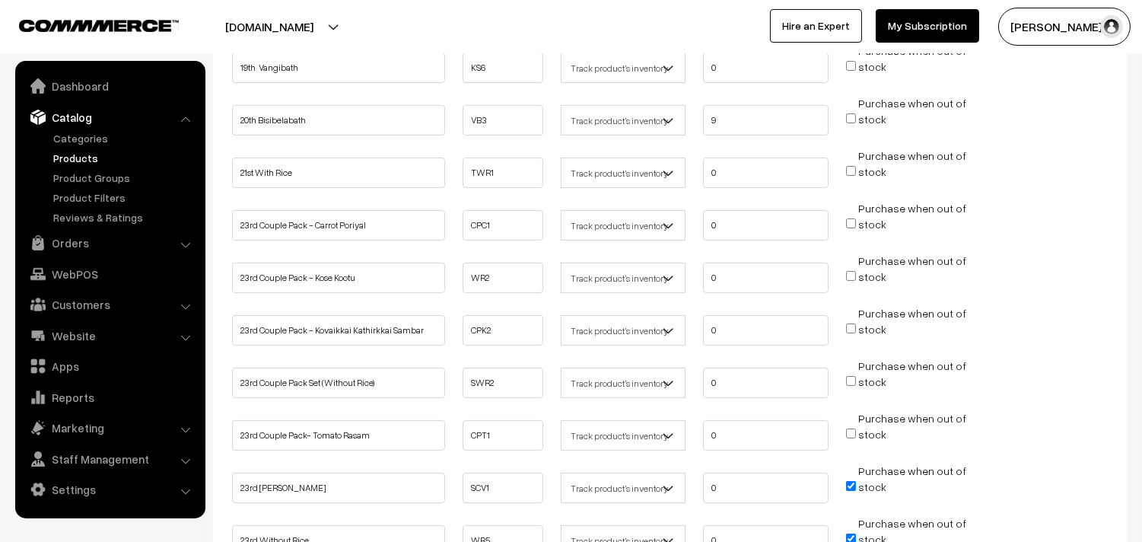
click at [853, 478] on span "Purchase when out of stock" at bounding box center [906, 485] width 120 height 15
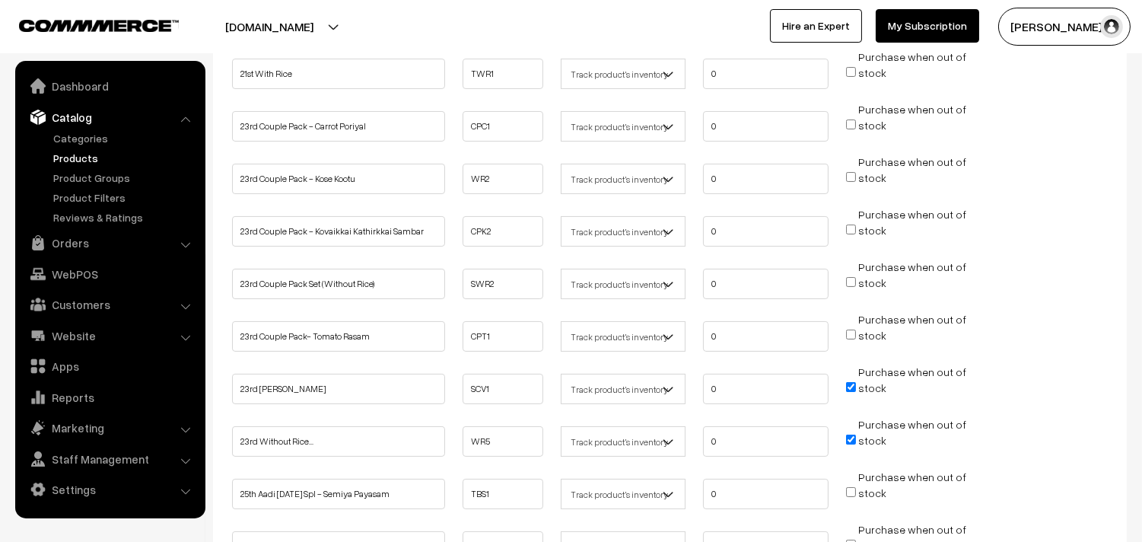
scroll to position [675, 0]
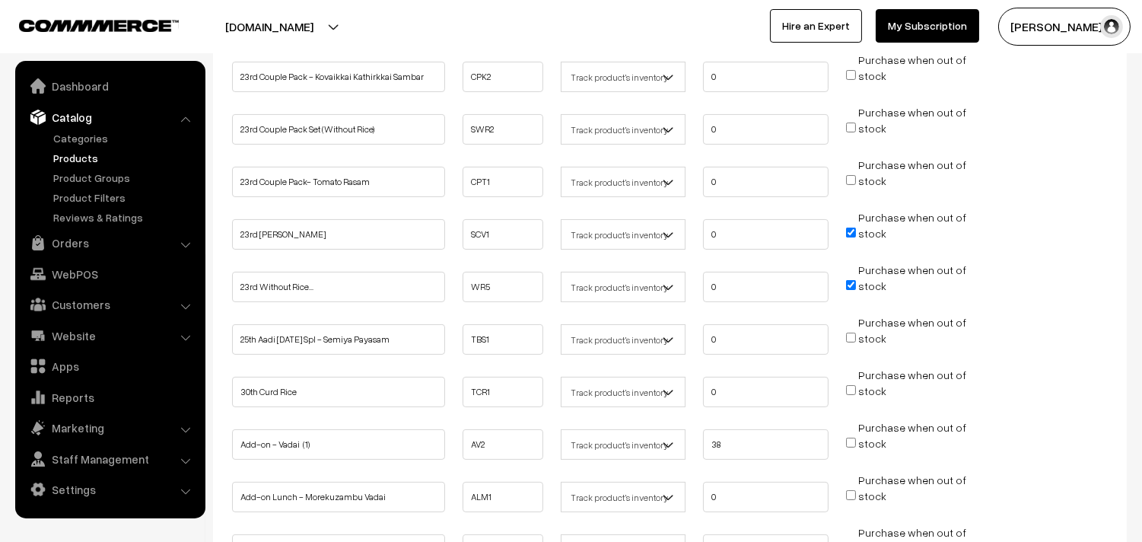
click at [847, 230] on input "Purchase when out of stock" at bounding box center [851, 232] width 10 height 10
checkbox input "false"
click at [853, 280] on input "Purchase when out of stock" at bounding box center [851, 285] width 10 height 10
checkbox input "false"
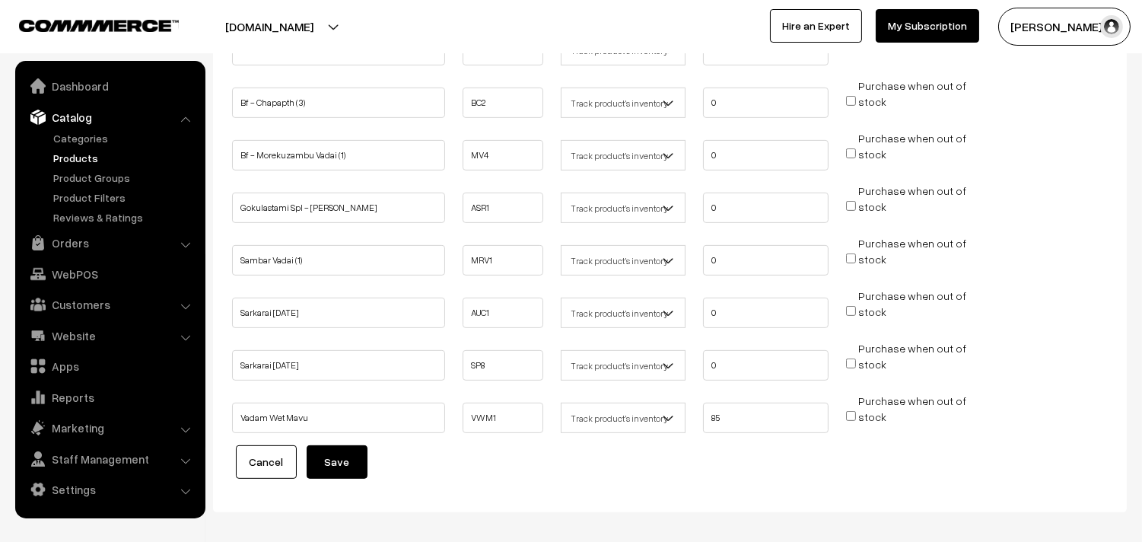
scroll to position [1183, 0]
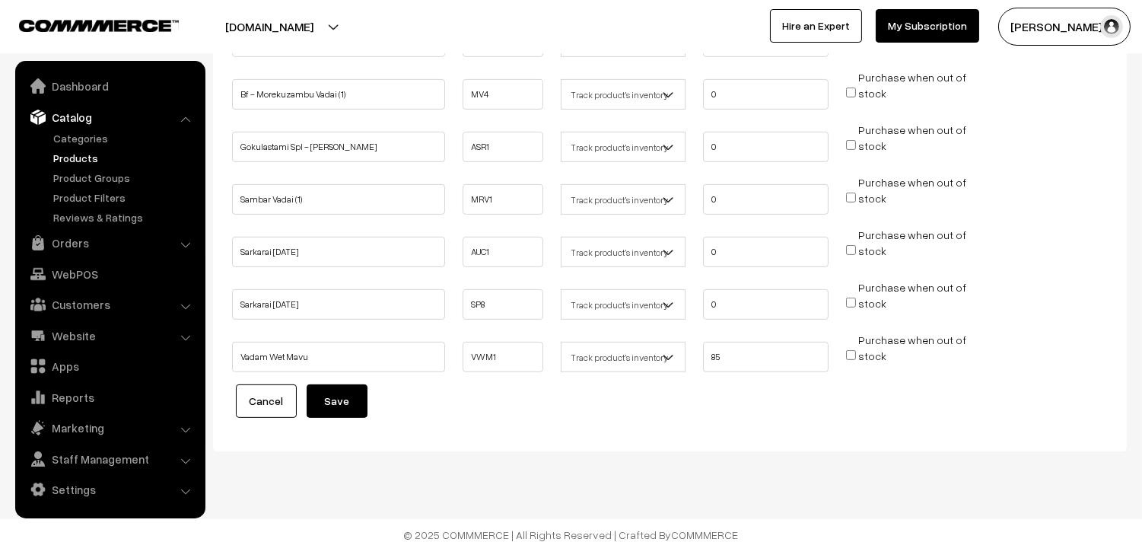
click at [345, 386] on button "Save" at bounding box center [337, 400] width 61 height 33
